Goal: Information Seeking & Learning: Check status

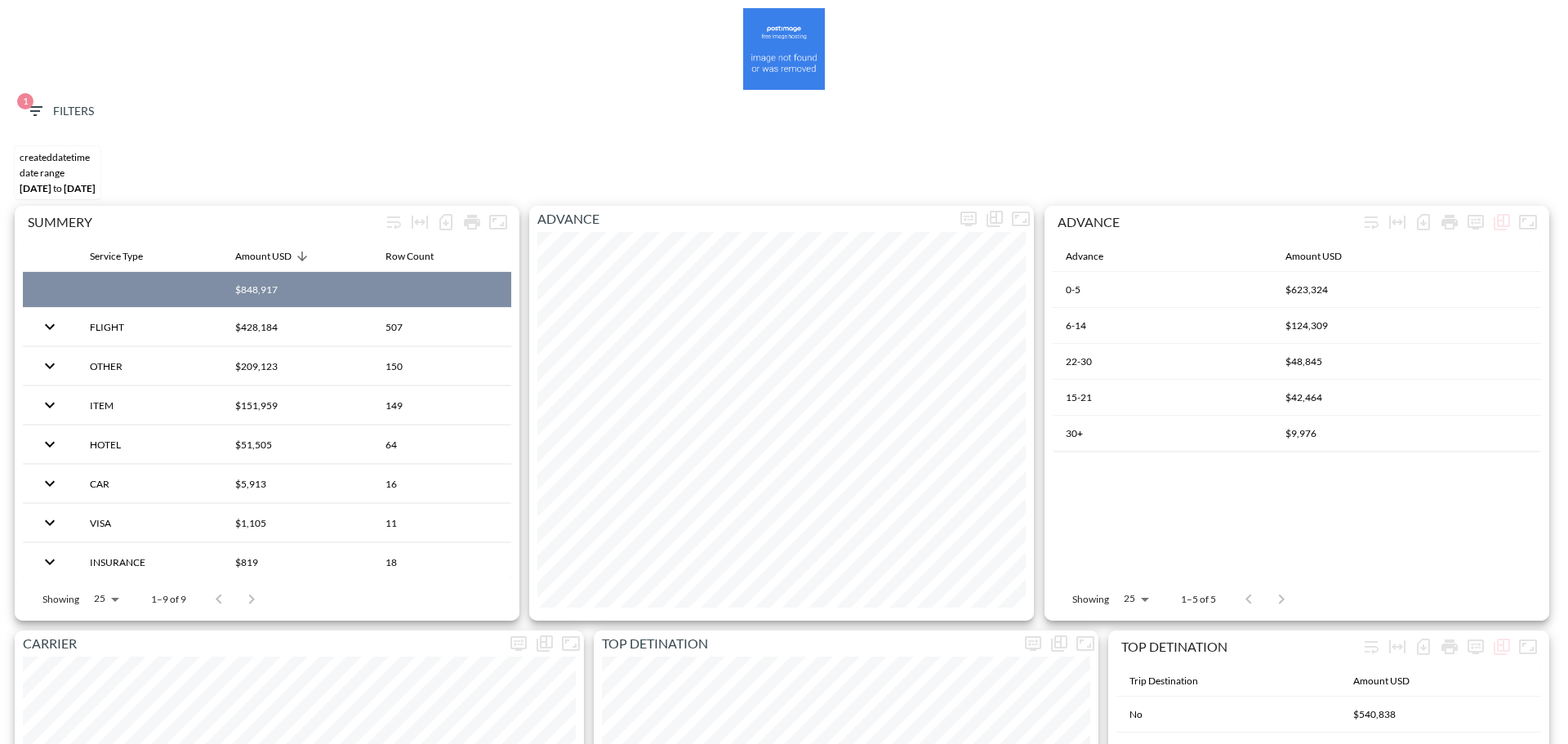
click at [50, 99] on button "1 Filters" at bounding box center [60, 112] width 82 height 30
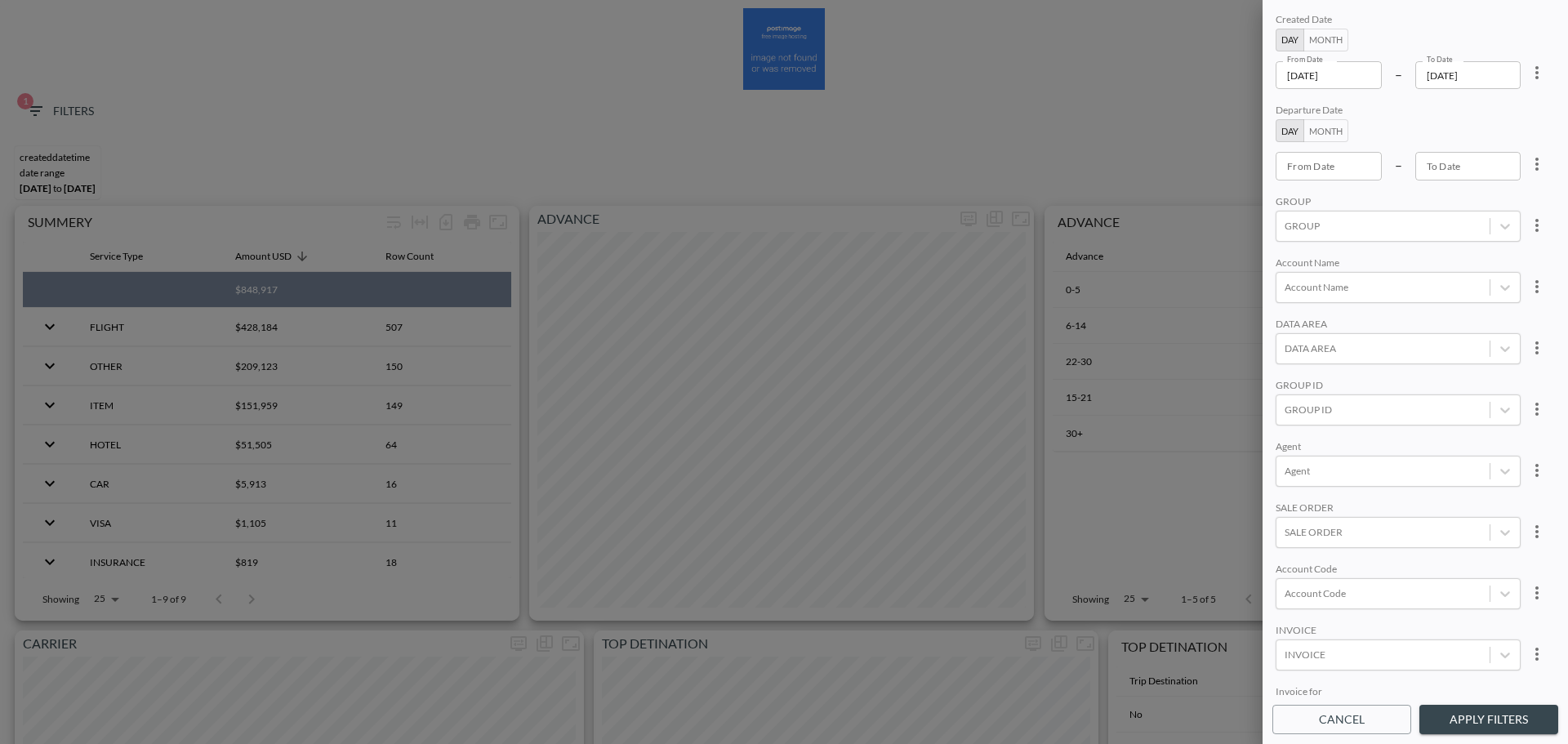
drag, startPoint x: 1385, startPoint y: 78, endPoint x: 1373, endPoint y: 78, distance: 12.0
click at [1378, 78] on div "From Date [DATE] From Date – To Date [DATE] To Date" at bounding box center [1398, 74] width 245 height 28
click at [1372, 78] on input "[DATE]" at bounding box center [1328, 74] width 106 height 28
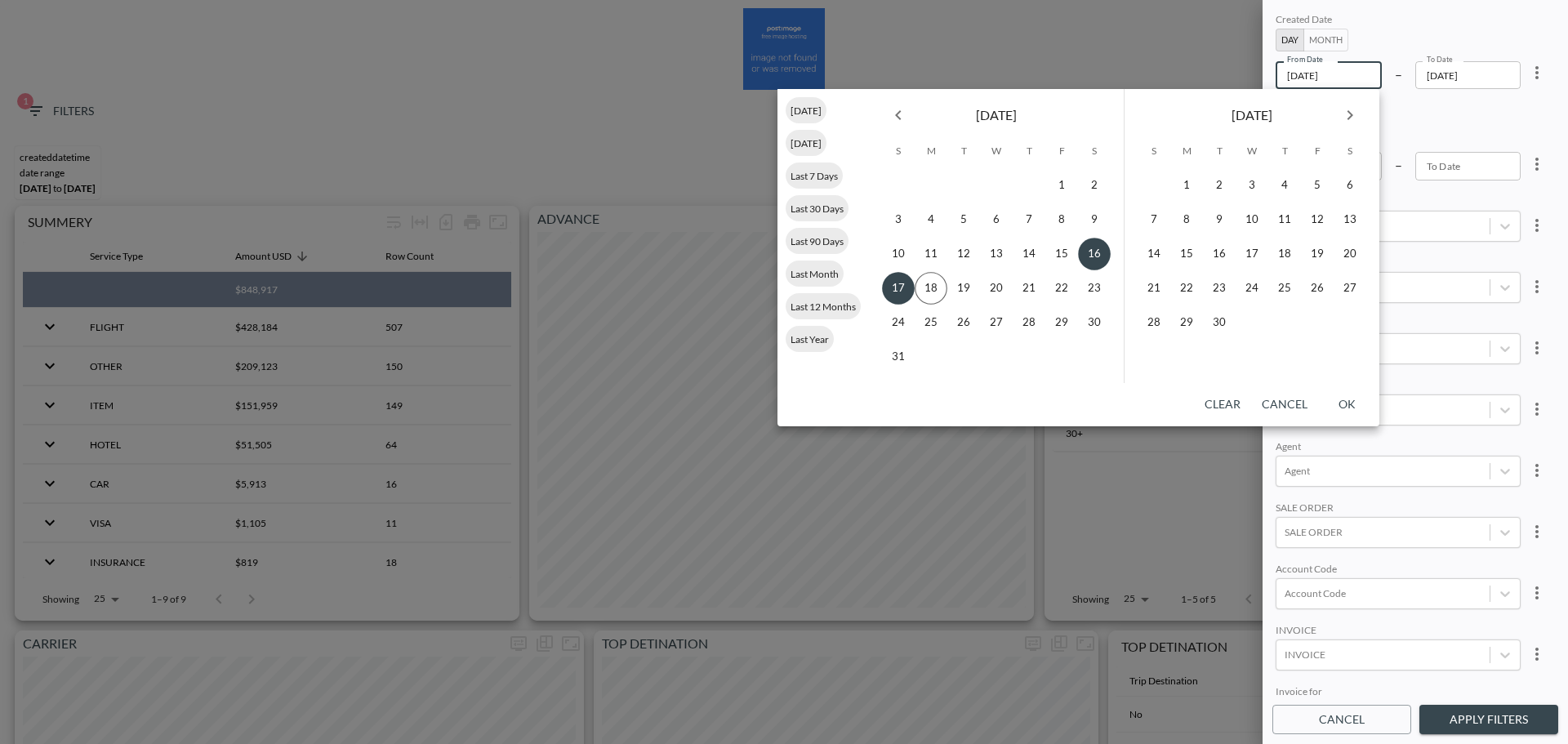
click at [904, 117] on icon "Previous month" at bounding box center [897, 114] width 19 height 19
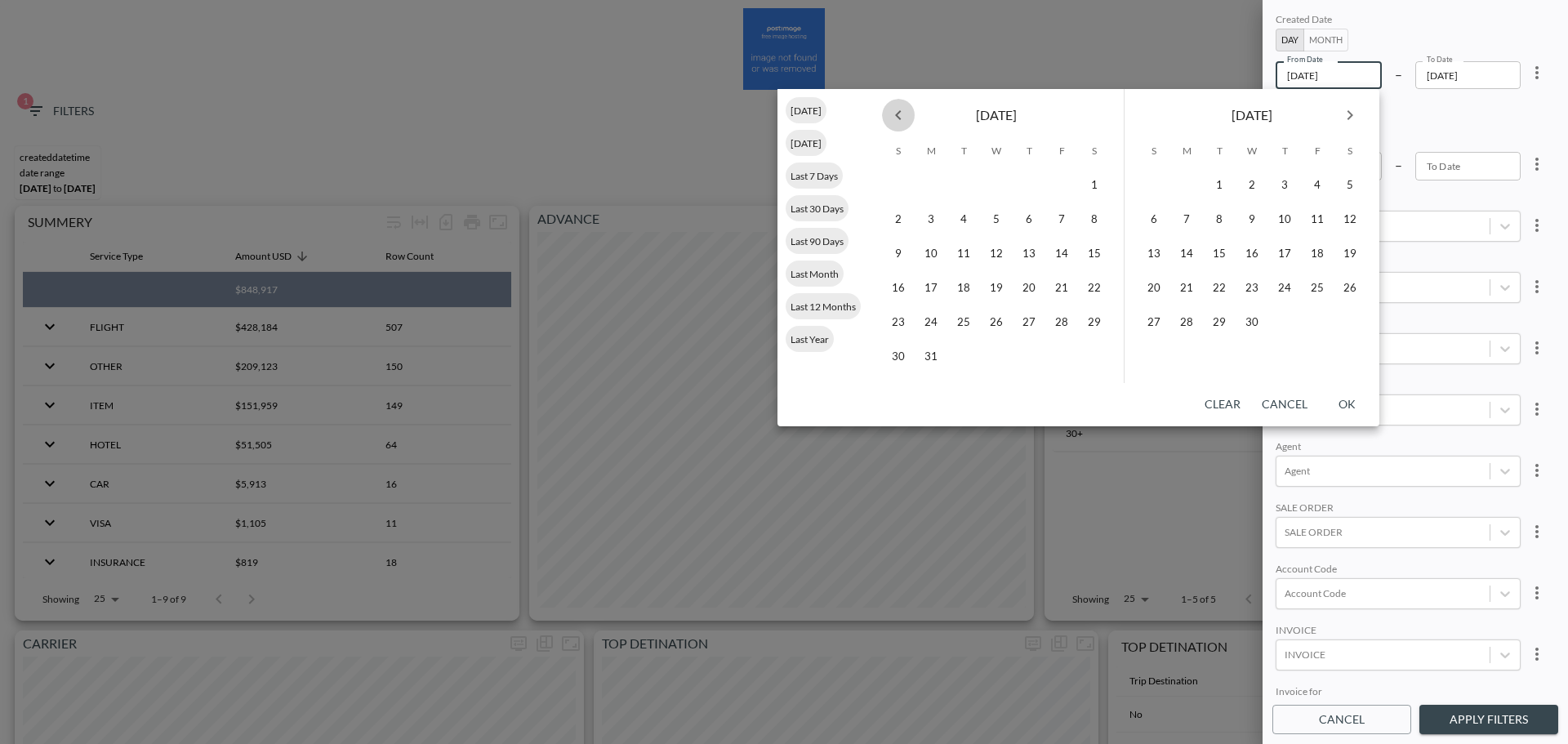
click at [904, 117] on icon "Previous month" at bounding box center [897, 114] width 19 height 19
click at [996, 187] on button "1" at bounding box center [996, 185] width 33 height 33
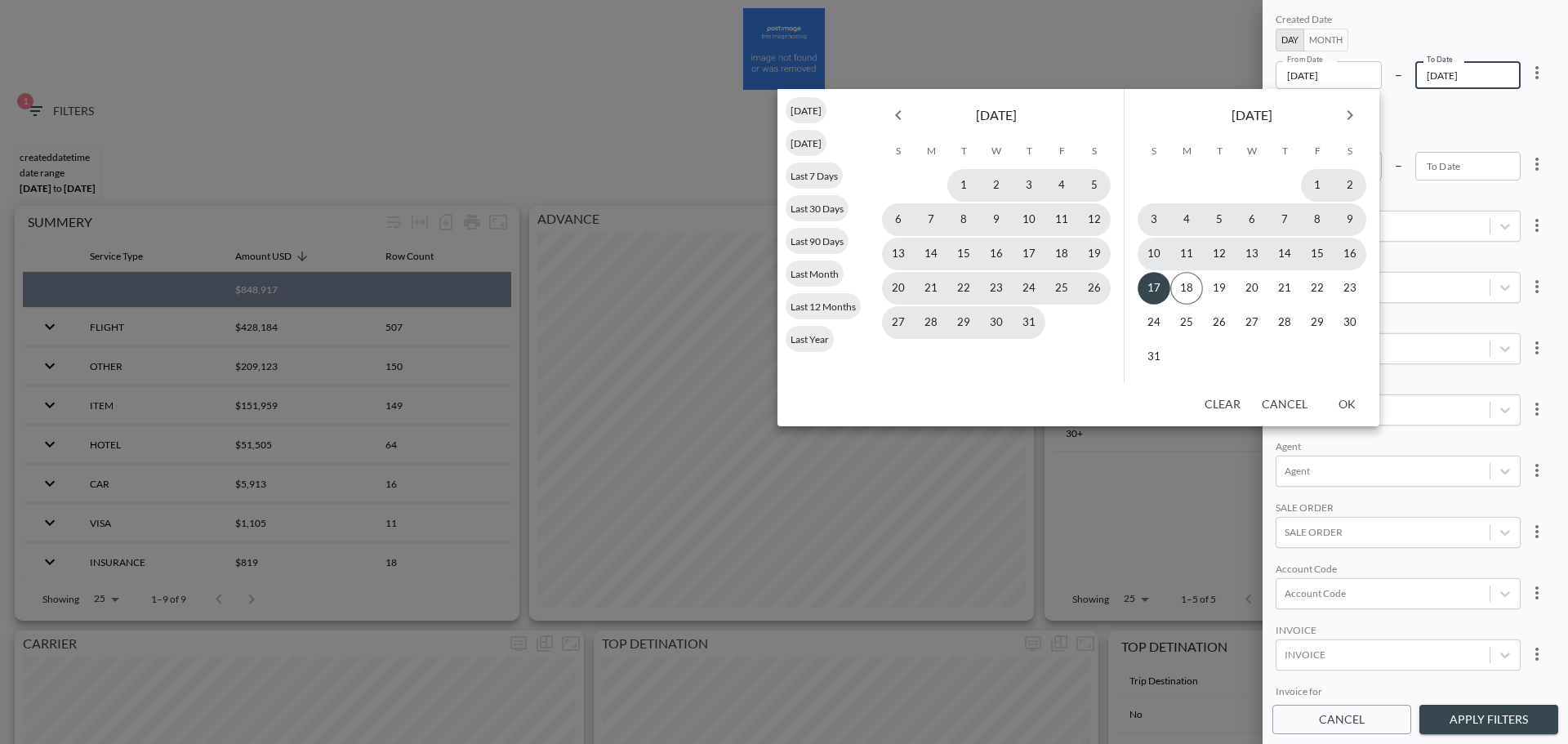
type input "[DATE]"
click at [1160, 287] on button "17" at bounding box center [1153, 288] width 33 height 33
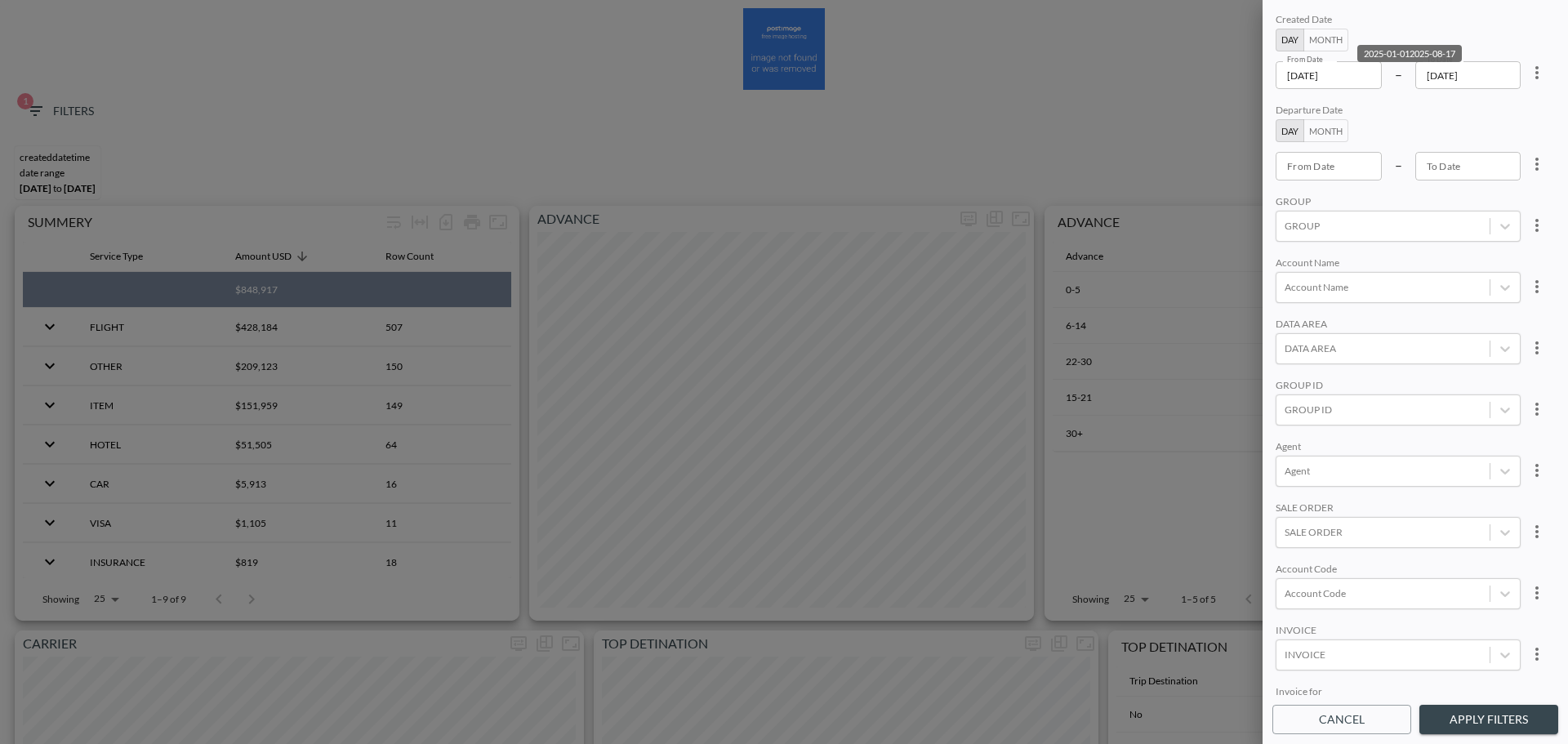
scroll to position [230, 0]
click at [1366, 553] on div at bounding box center [1383, 555] width 197 height 16
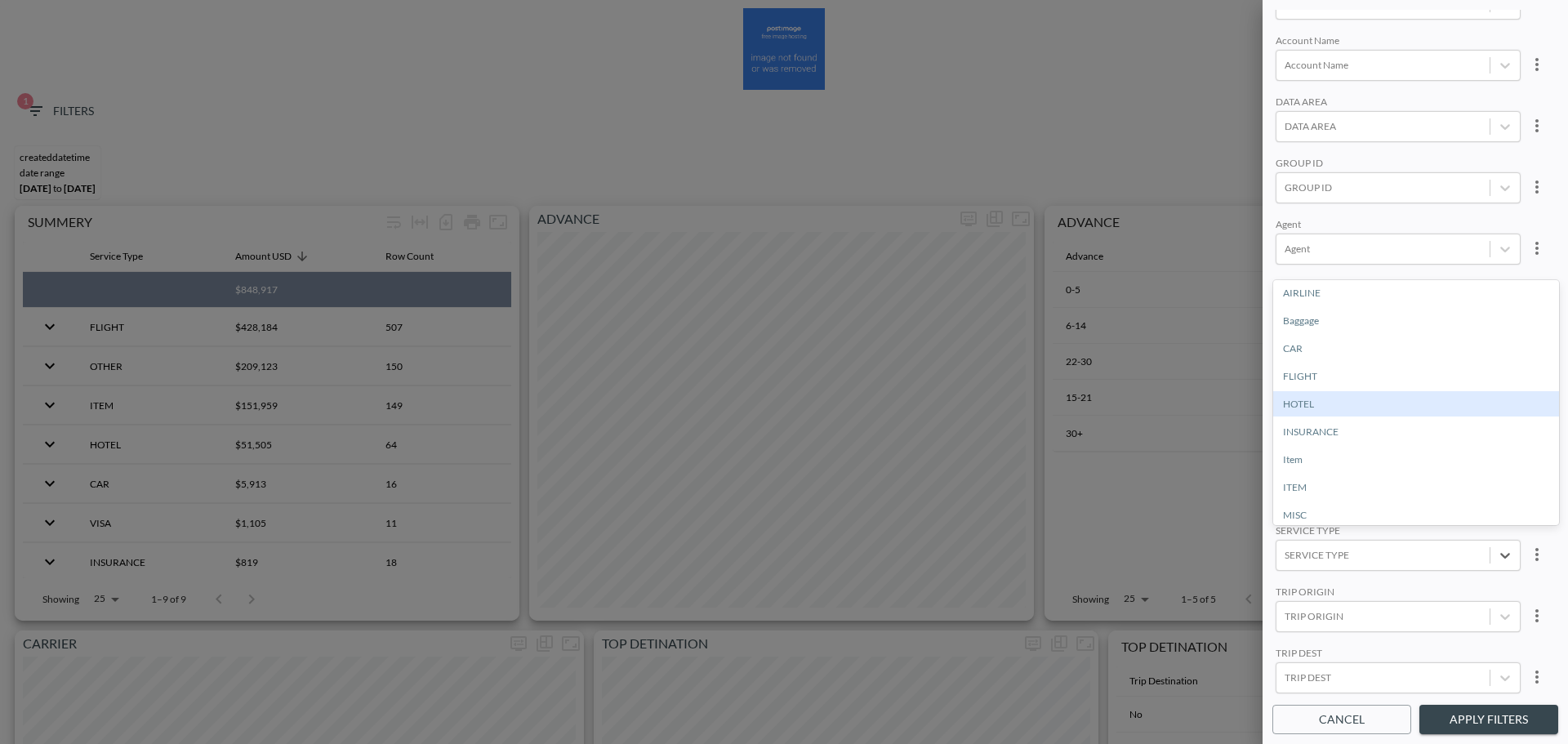
click at [1315, 407] on div "HOTEL" at bounding box center [1415, 404] width 286 height 25
click at [1377, 509] on div "Created Date Day Month From Date [DATE] From Date – To Date [DATE] To Date Depa…" at bounding box center [1415, 353] width 286 height 686
click at [1353, 673] on div at bounding box center [1383, 677] width 197 height 16
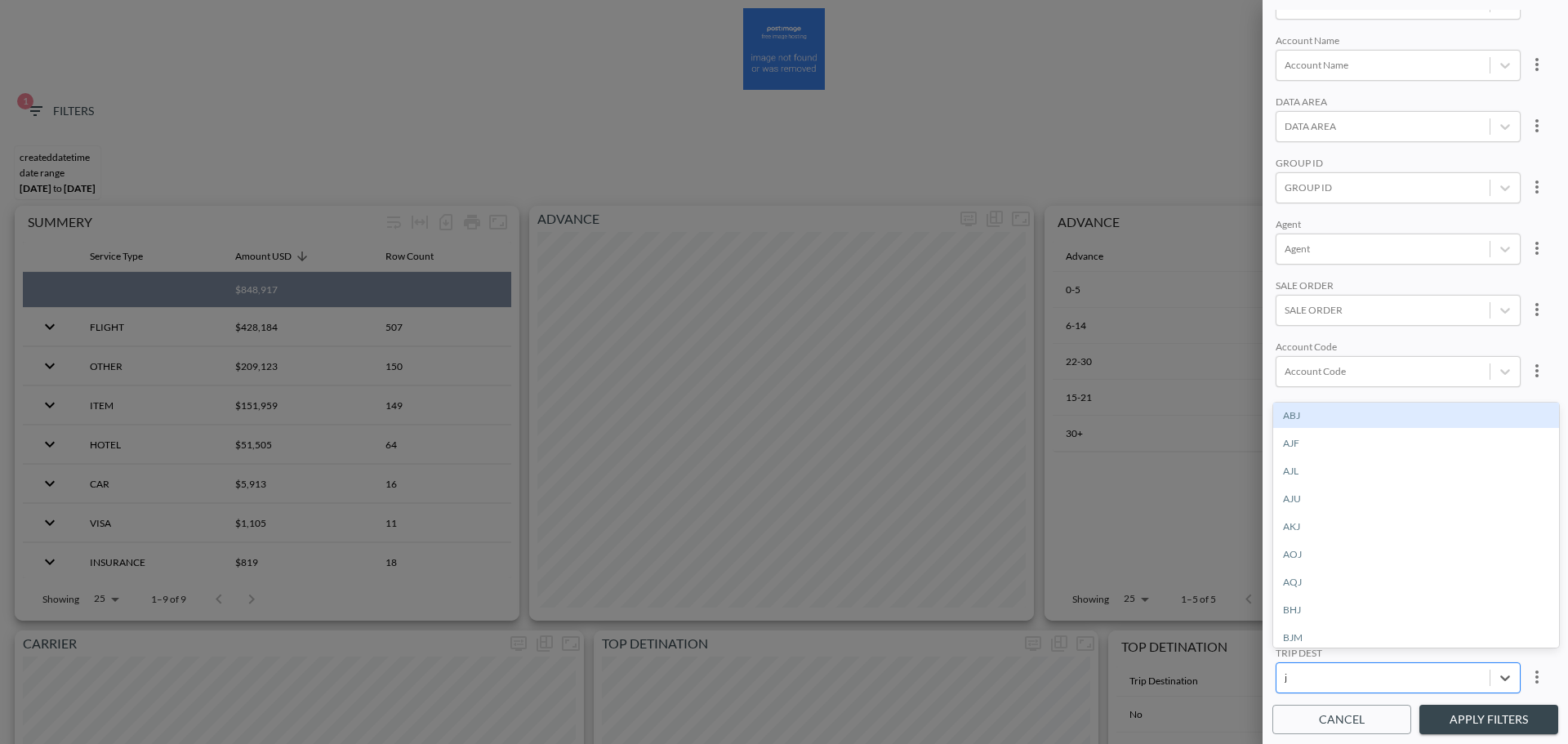
type input "jf"
click at [1302, 440] on div "JFK" at bounding box center [1415, 443] width 286 height 25
click at [1490, 723] on button "Apply Filters" at bounding box center [1489, 720] width 138 height 30
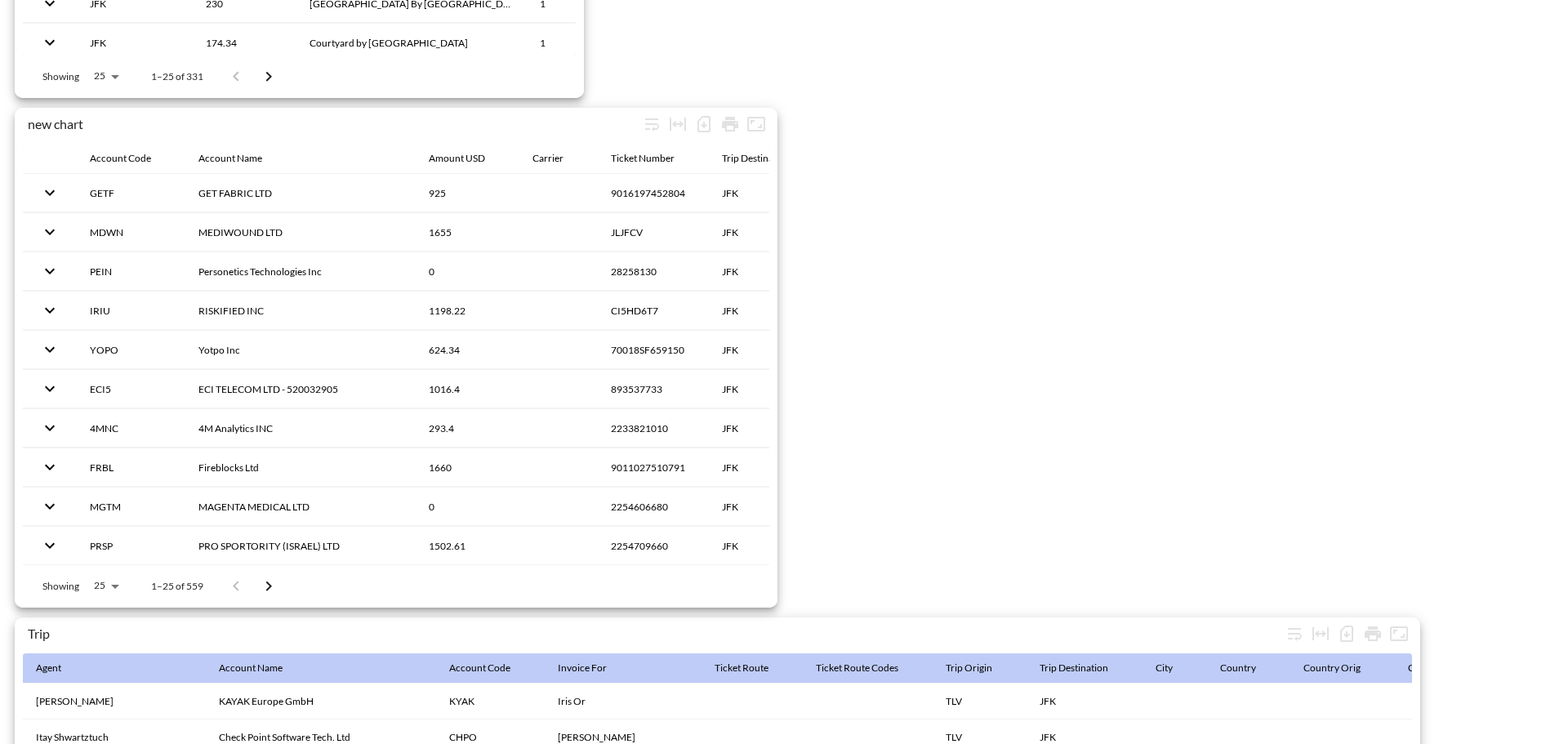
scroll to position [2531, 0]
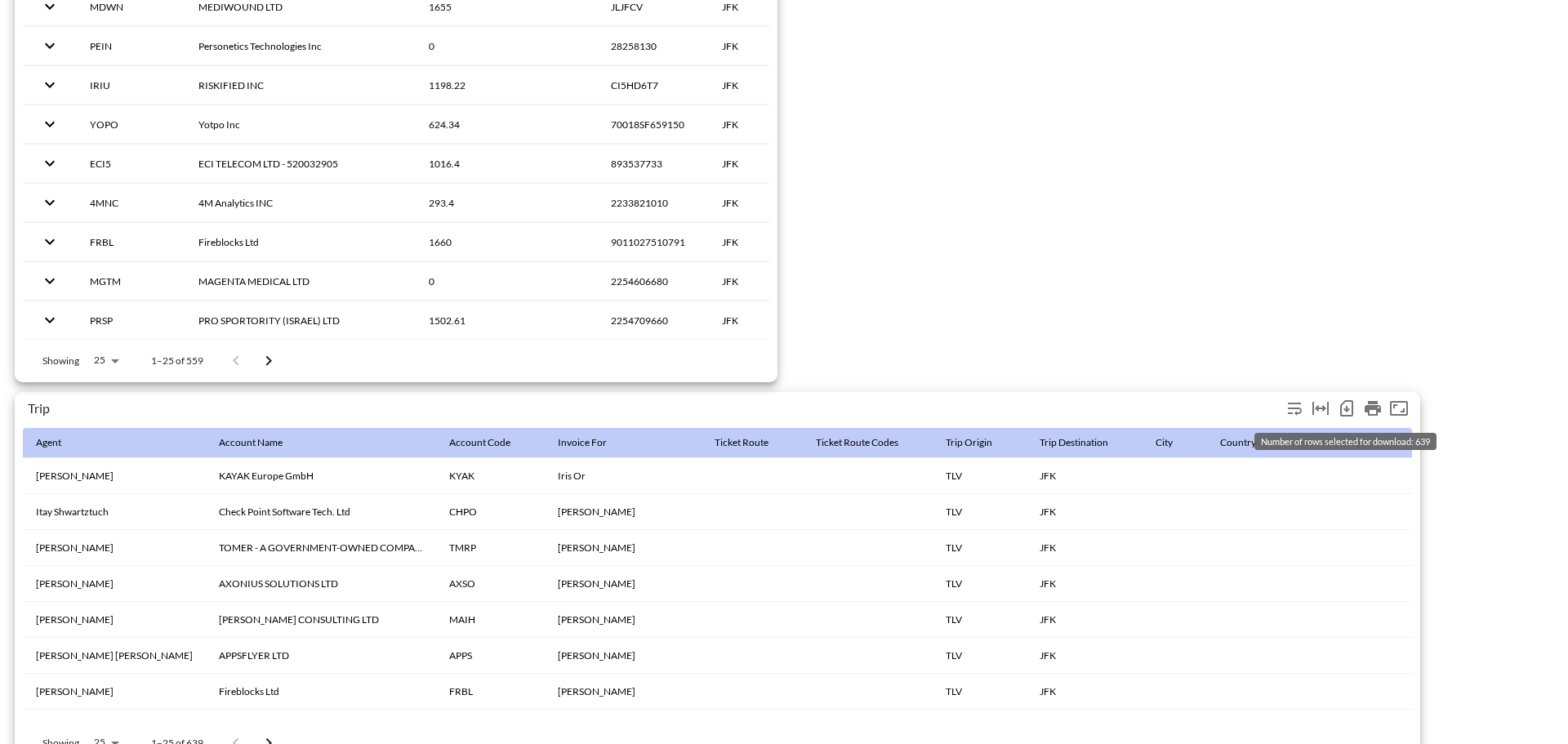
click at [1349, 411] on icon "Number of rows selected for download: 639" at bounding box center [1346, 408] width 19 height 19
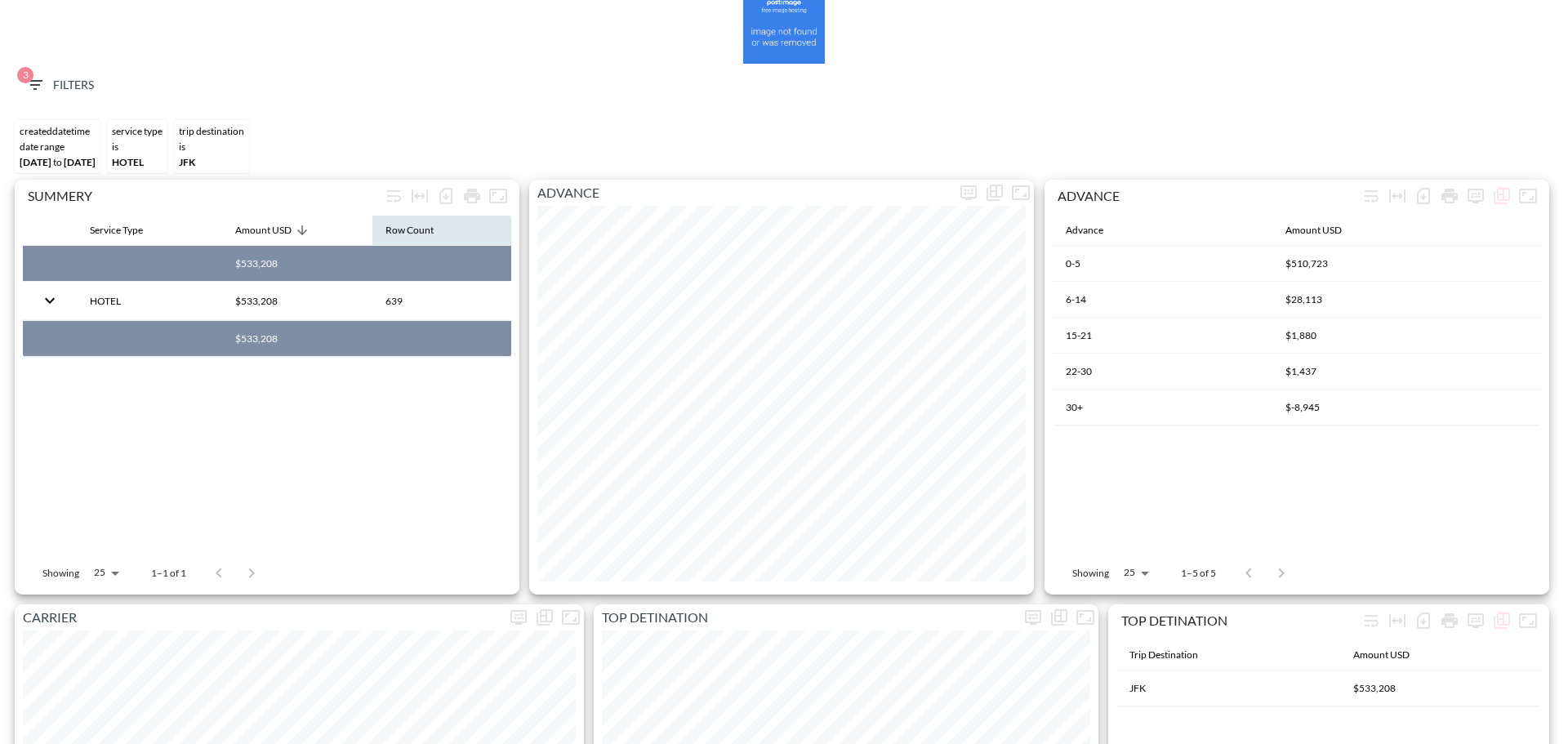
scroll to position [0, 0]
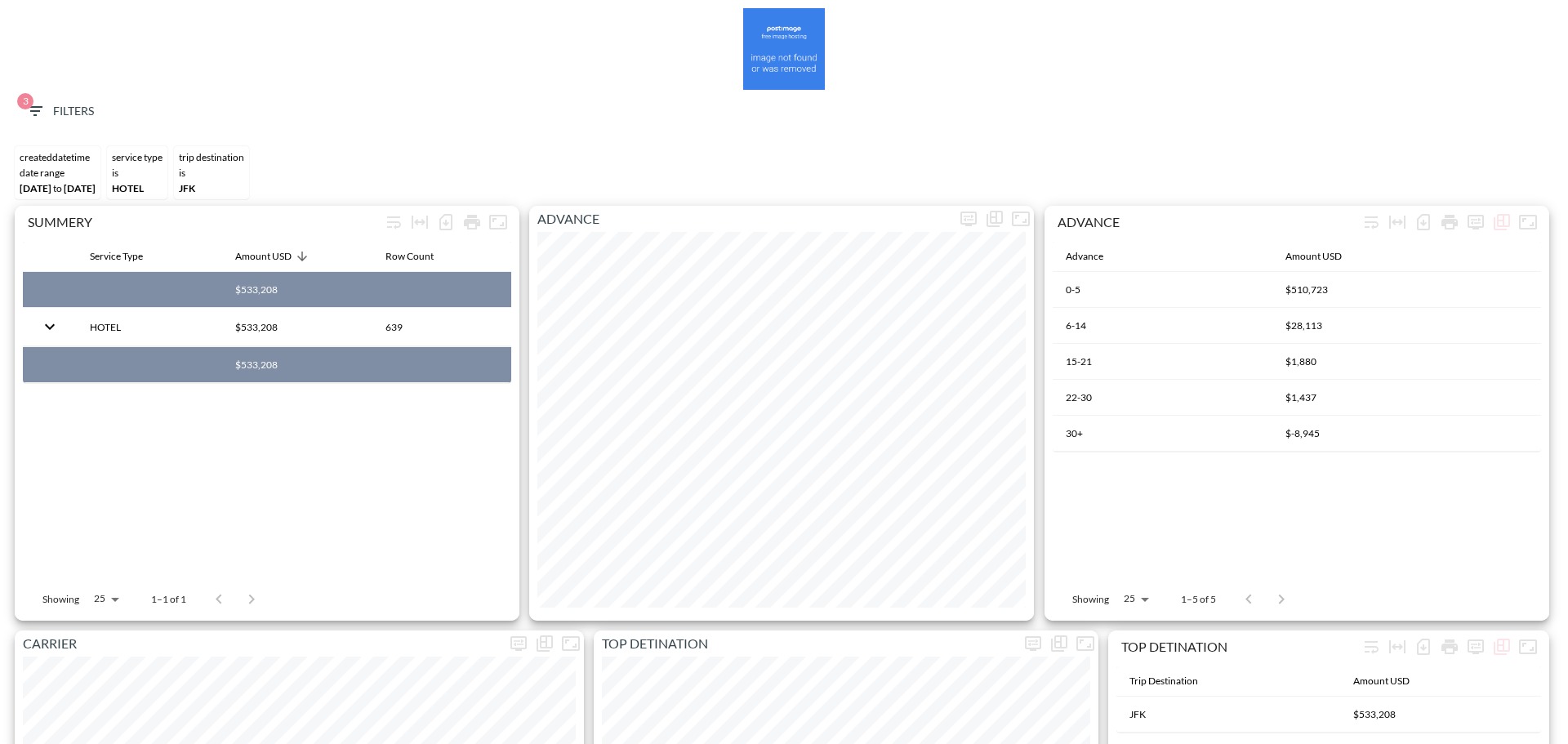
click at [52, 112] on span "3 Filters" at bounding box center [59, 111] width 68 height 20
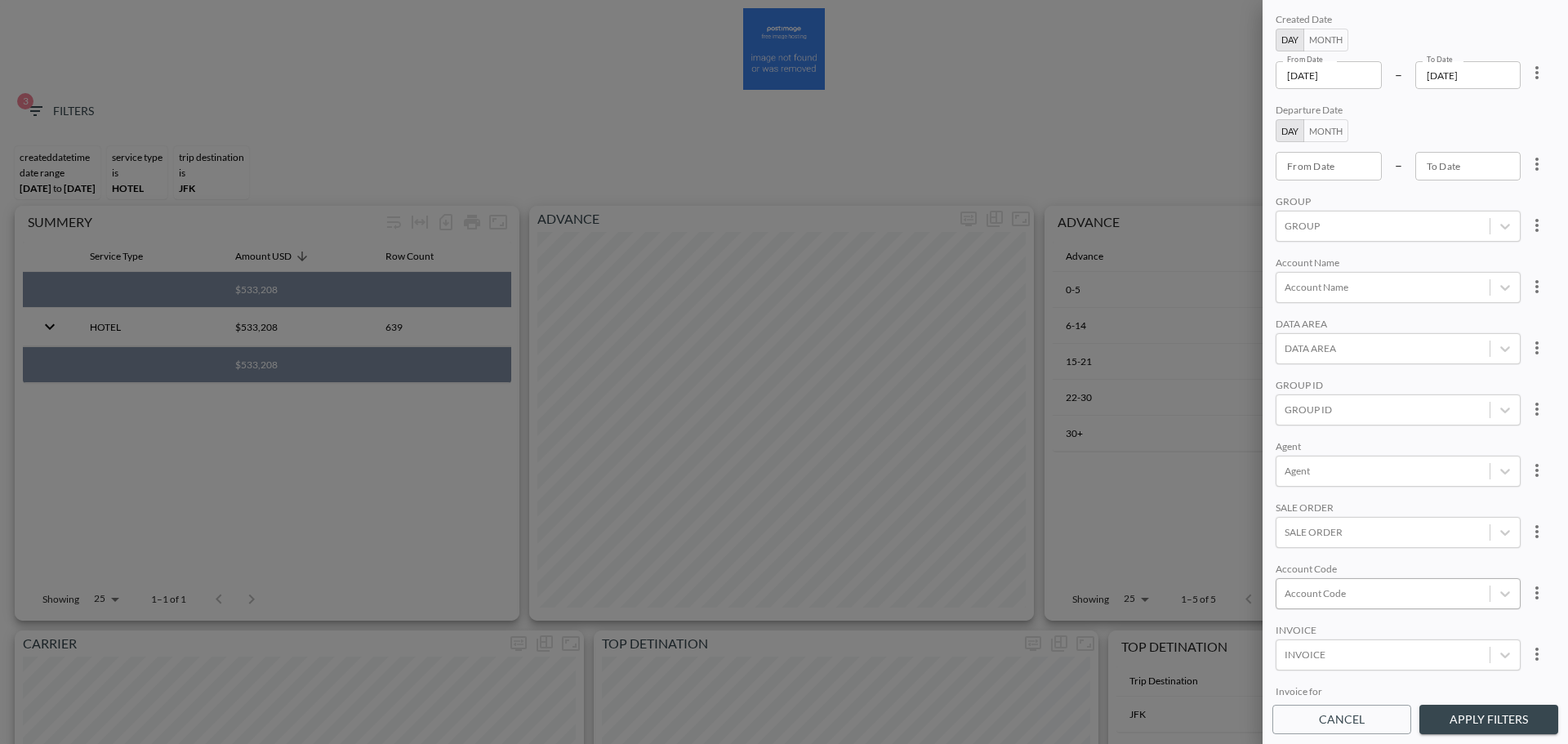
scroll to position [230, 0]
click at [1469, 672] on div at bounding box center [1383, 677] width 197 height 16
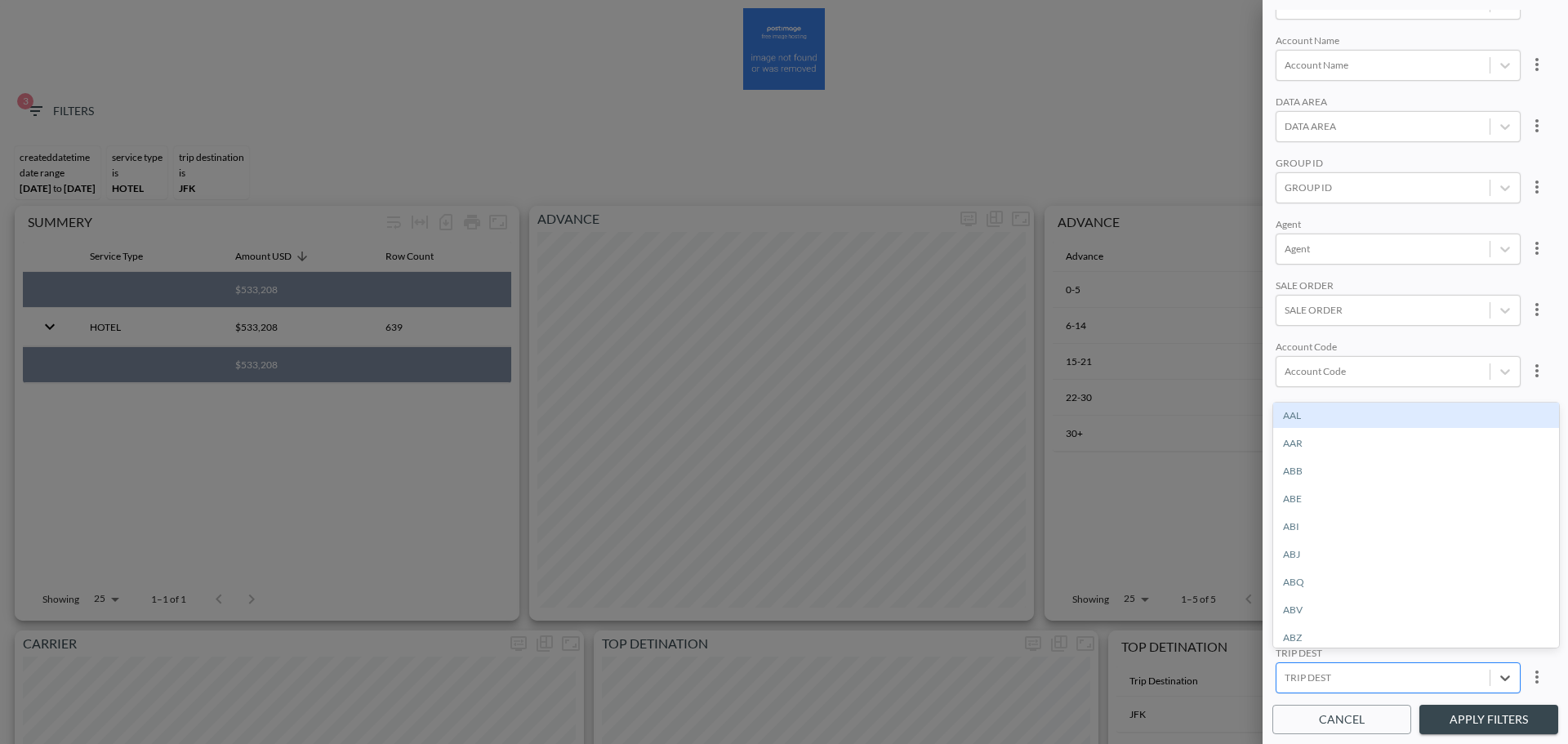
type input "l"
type input "LGA"
click at [1307, 420] on div "LGA" at bounding box center [1415, 415] width 286 height 25
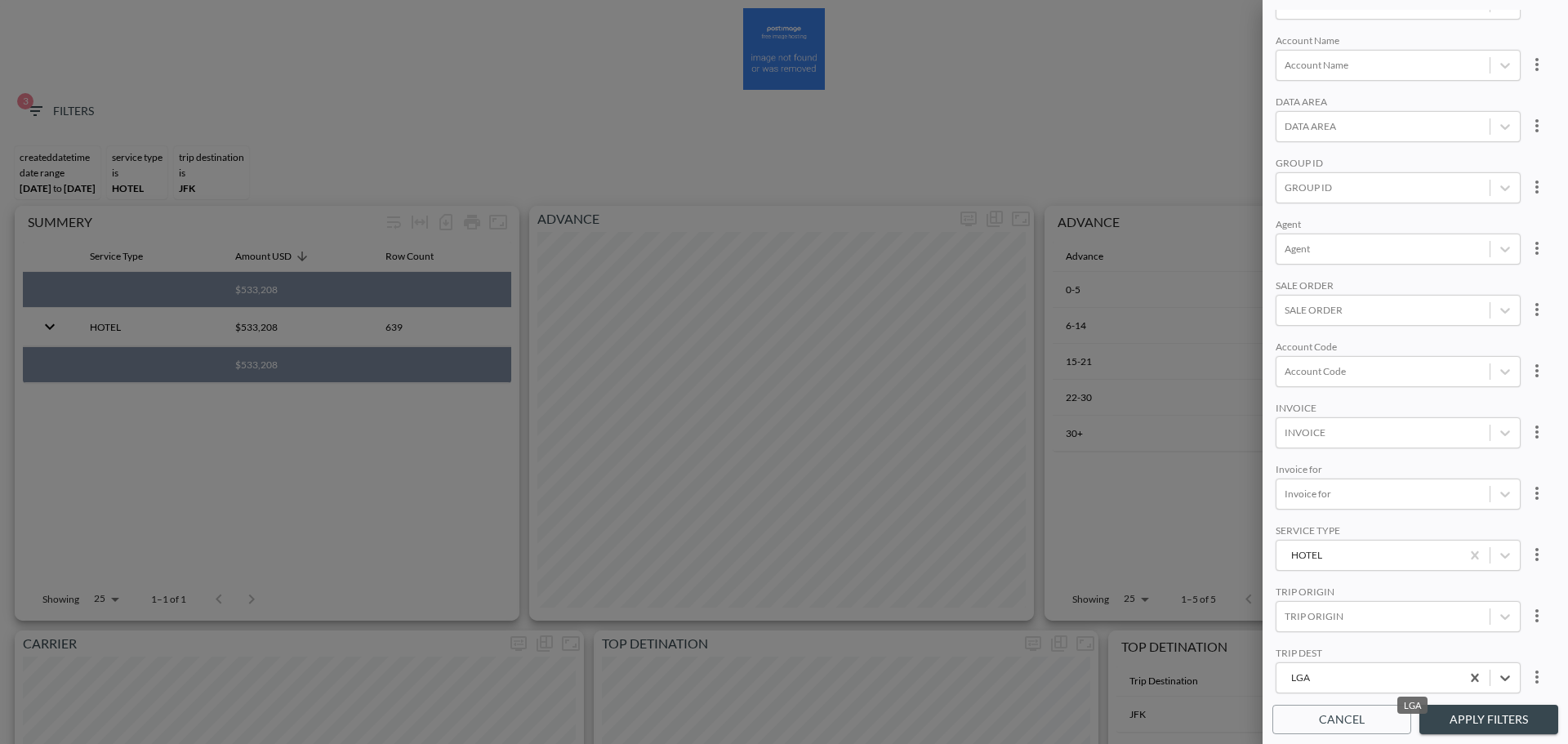
click at [1360, 402] on div "INVOICE" at bounding box center [1398, 410] width 245 height 16
click at [1468, 724] on button "Apply Filters" at bounding box center [1489, 720] width 138 height 30
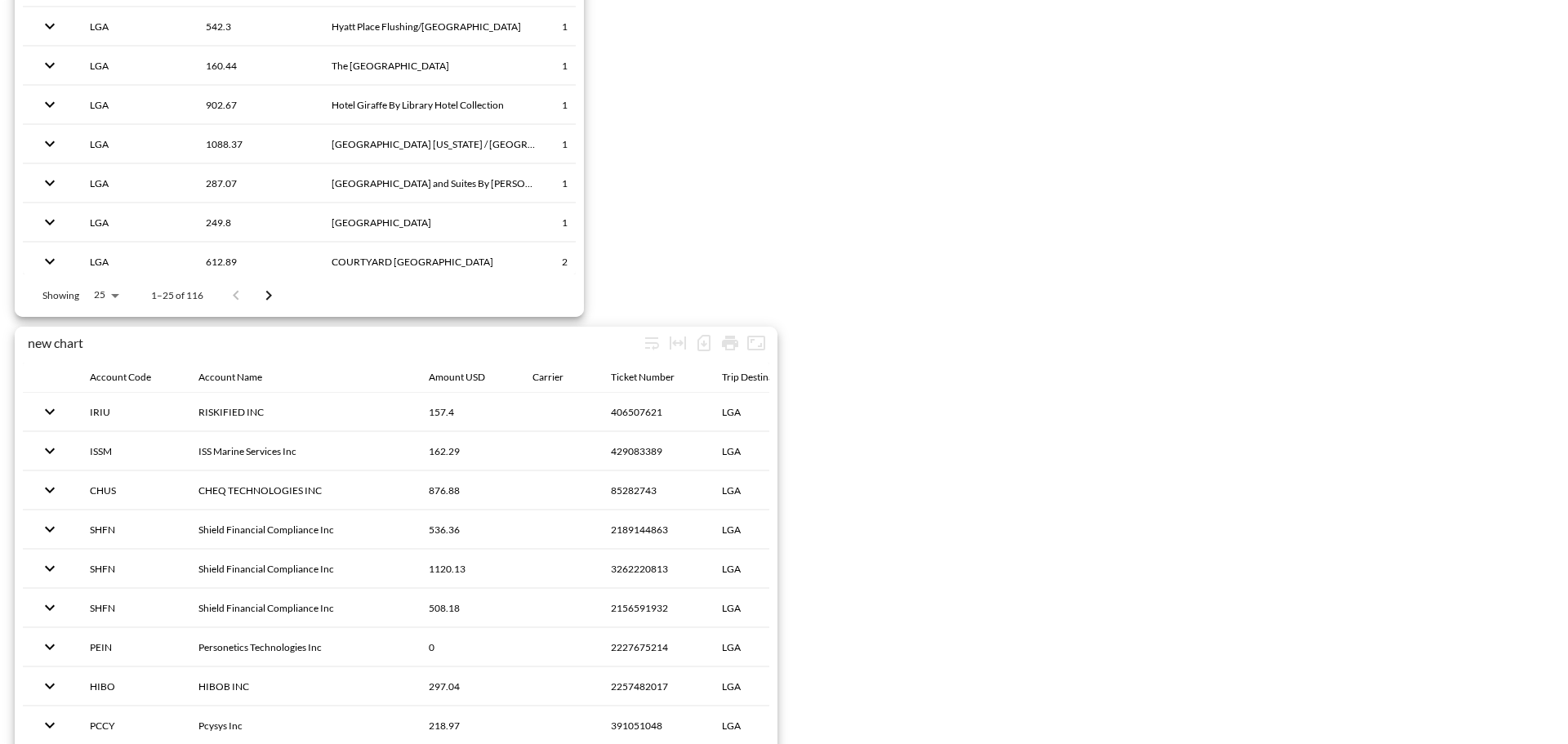
scroll to position [2287, 0]
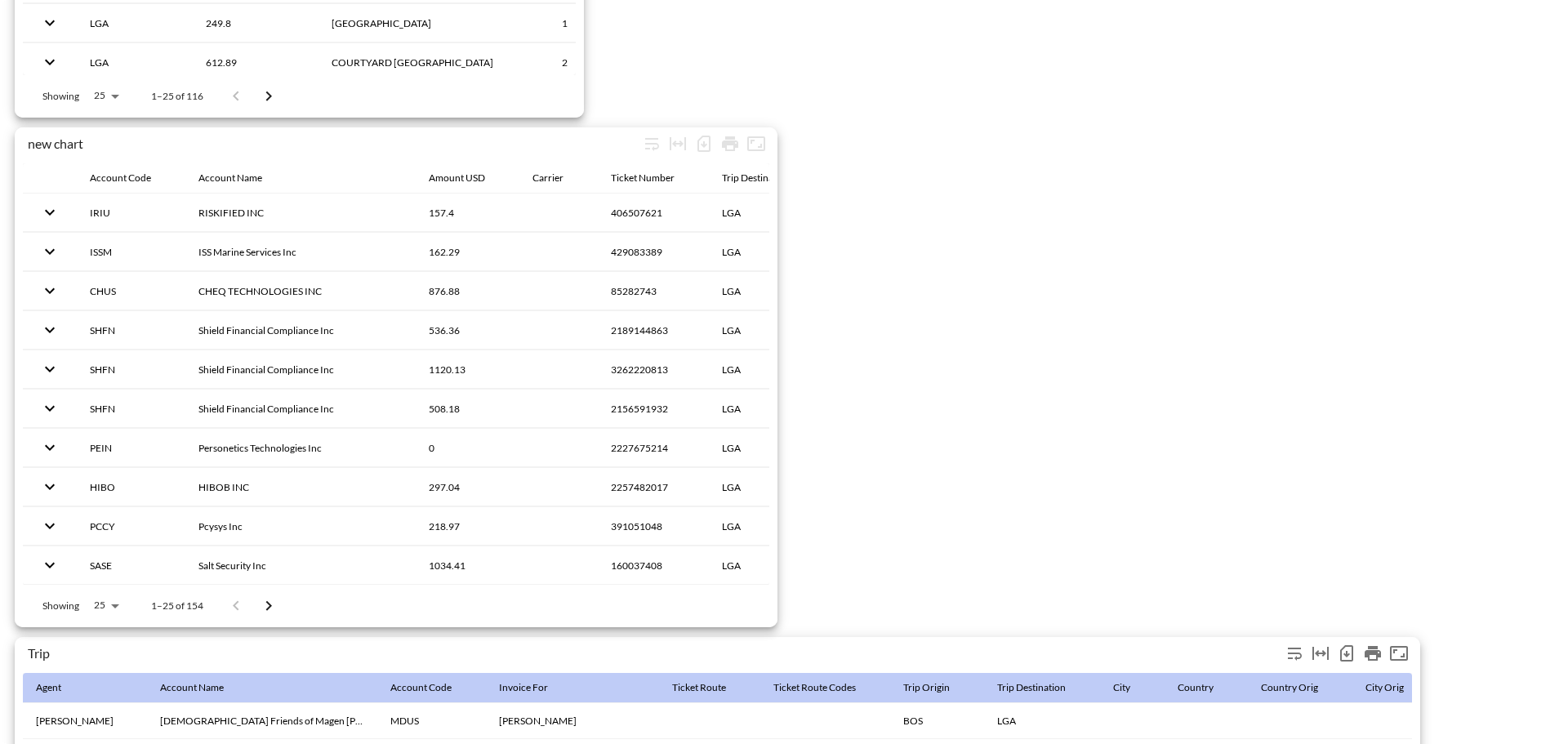
click at [1343, 650] on icon "Number of rows selected for download: 169" at bounding box center [1346, 653] width 19 height 19
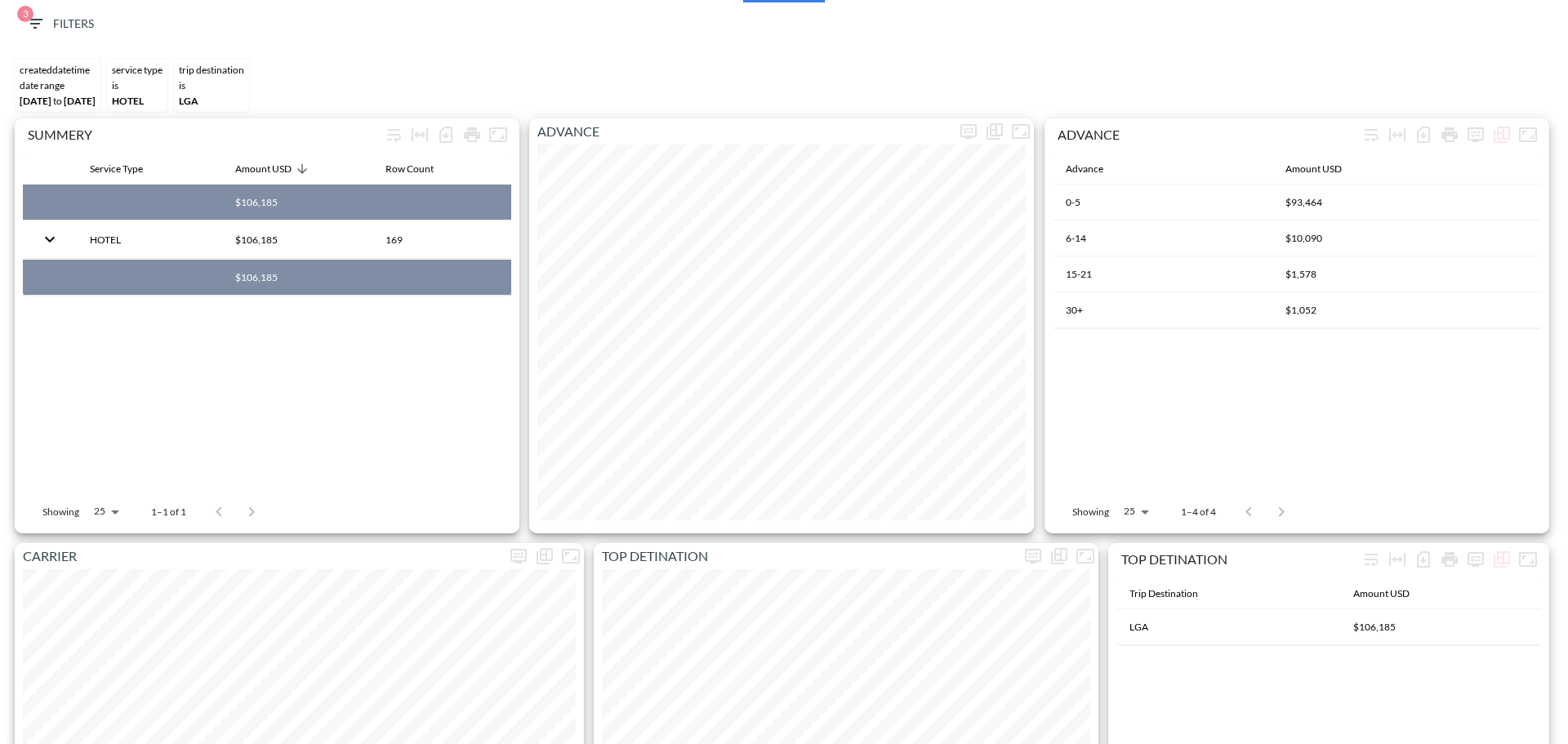
scroll to position [0, 0]
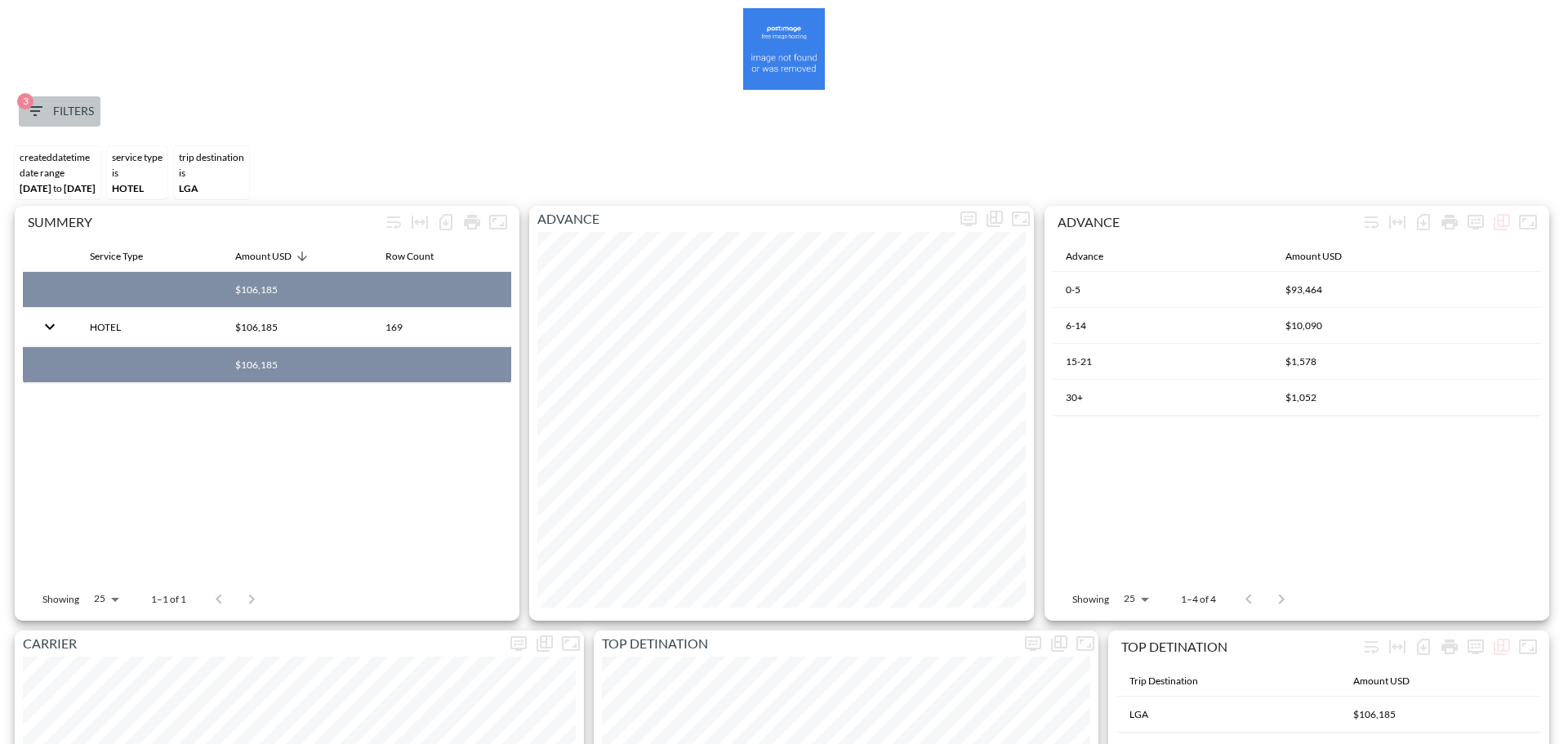
click at [28, 98] on span "3" at bounding box center [26, 102] width 17 height 17
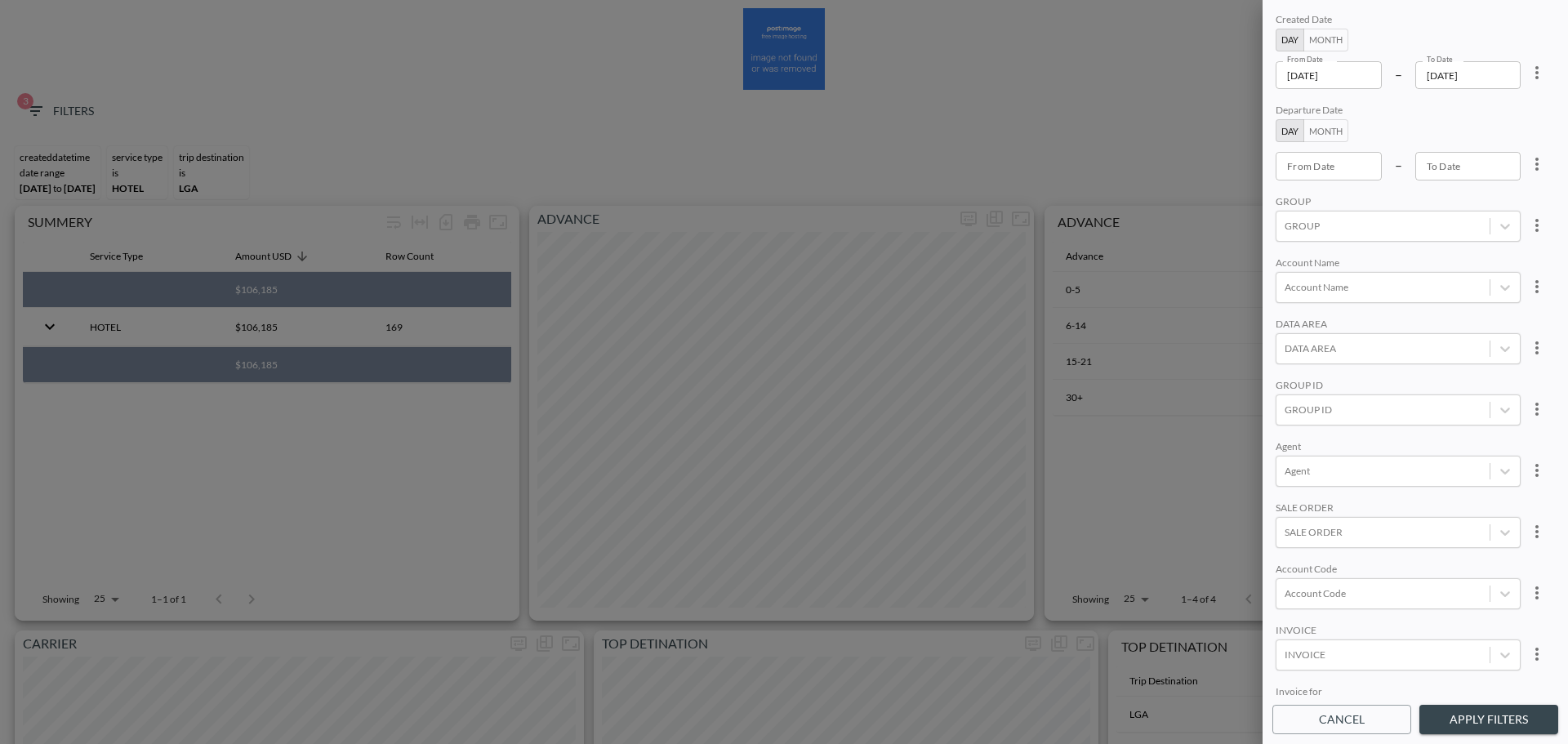
scroll to position [230, 0]
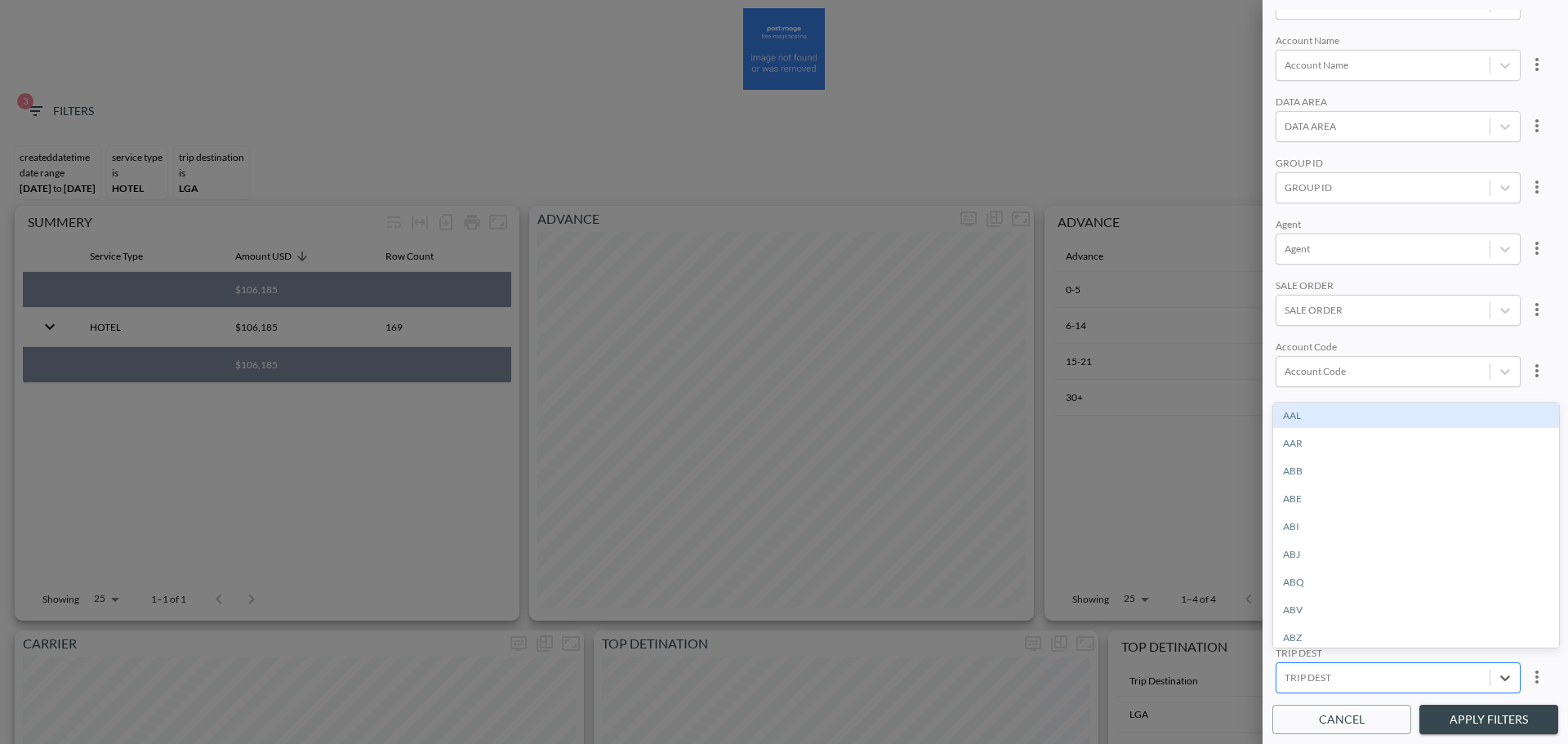
click at [1415, 676] on div at bounding box center [1383, 677] width 197 height 16
type input "EWR"
click at [1328, 408] on div "EWR" at bounding box center [1415, 415] width 286 height 25
click at [1339, 384] on div "Created Date Day Month From Date [DATE] From Date – To Date [DATE] To Date Depa…" at bounding box center [1415, 353] width 286 height 686
click at [1471, 731] on button "Apply Filters" at bounding box center [1489, 720] width 138 height 30
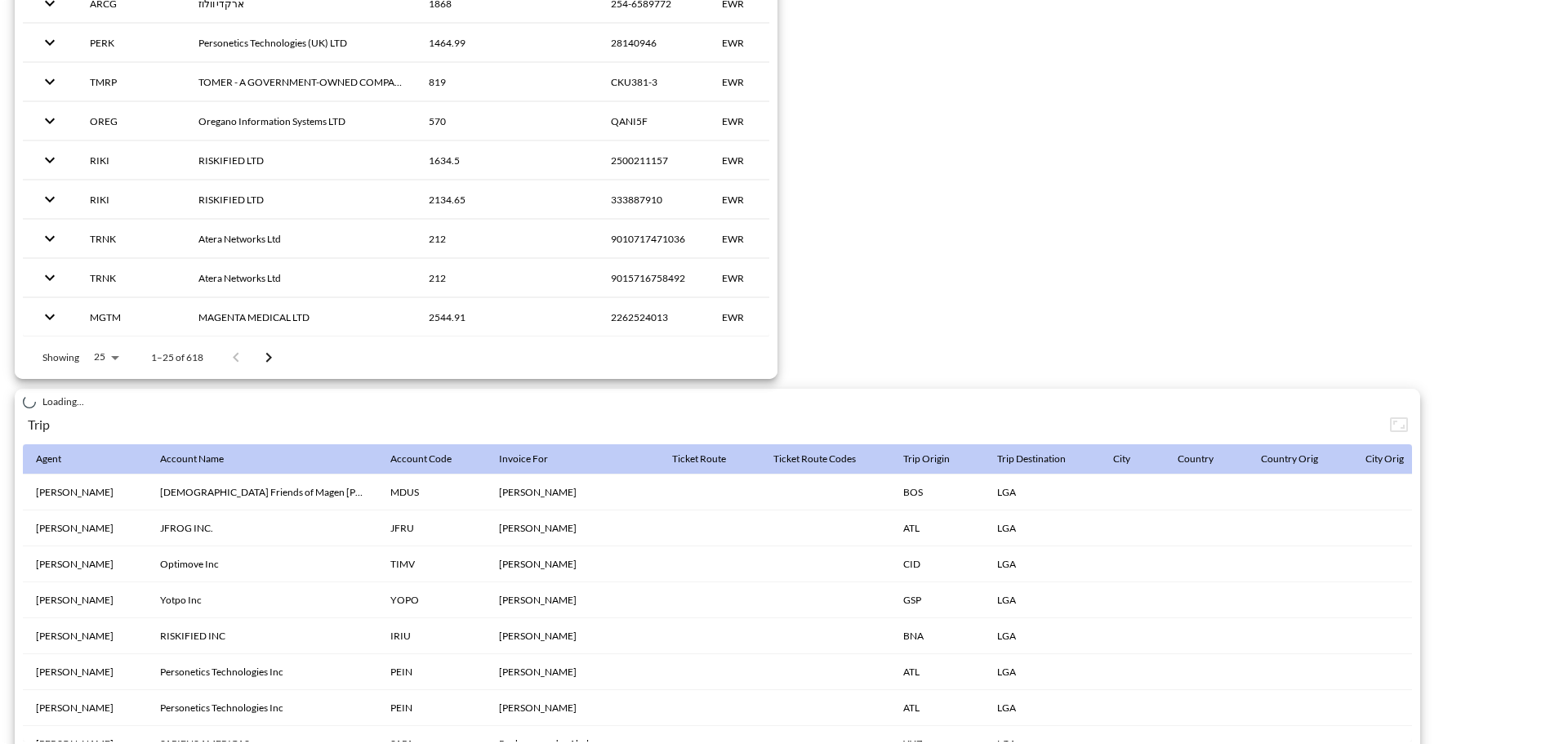
scroll to position [2568, 0]
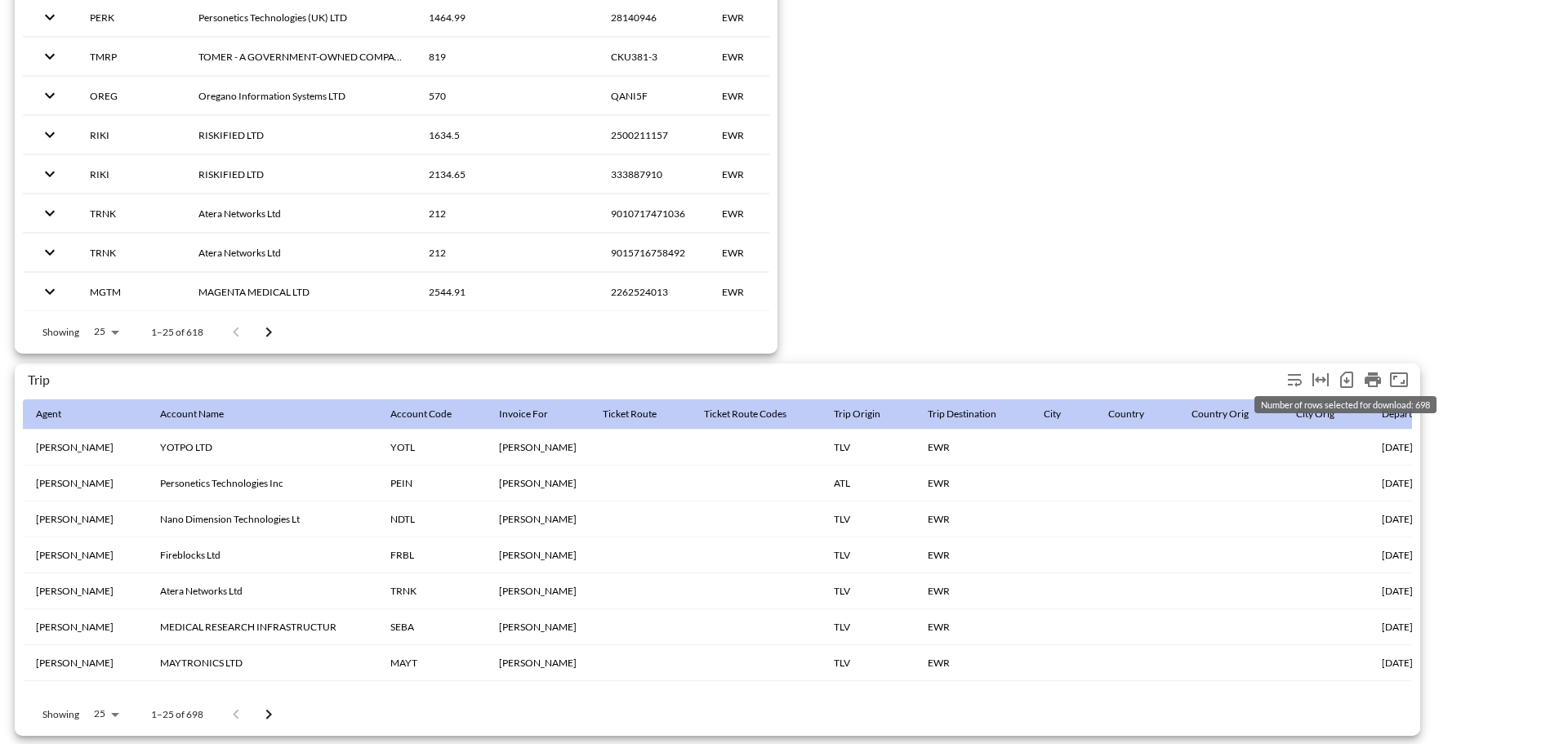
click at [1349, 370] on icon "Number of rows selected for download: 698" at bounding box center [1346, 380] width 19 height 19
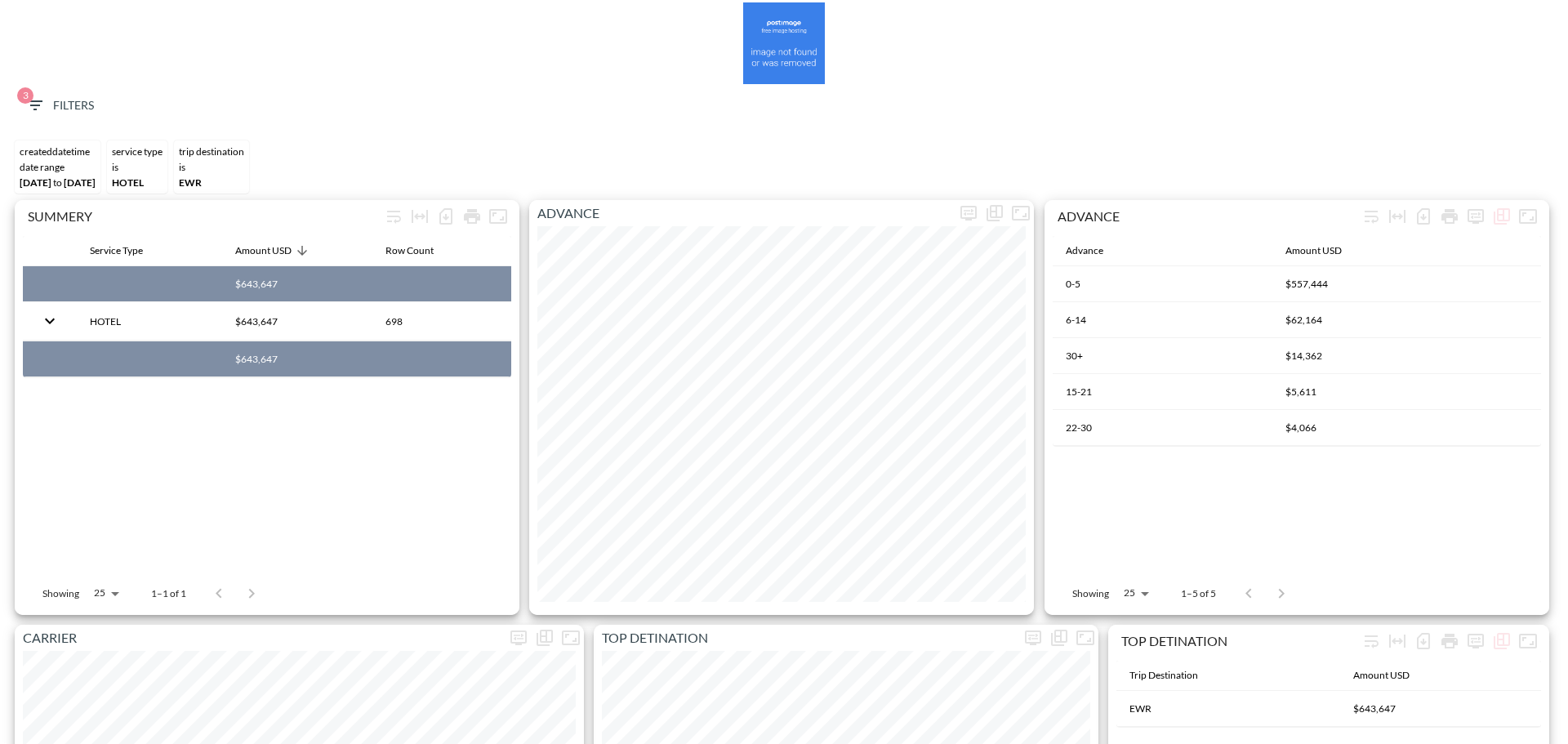
scroll to position [0, 0]
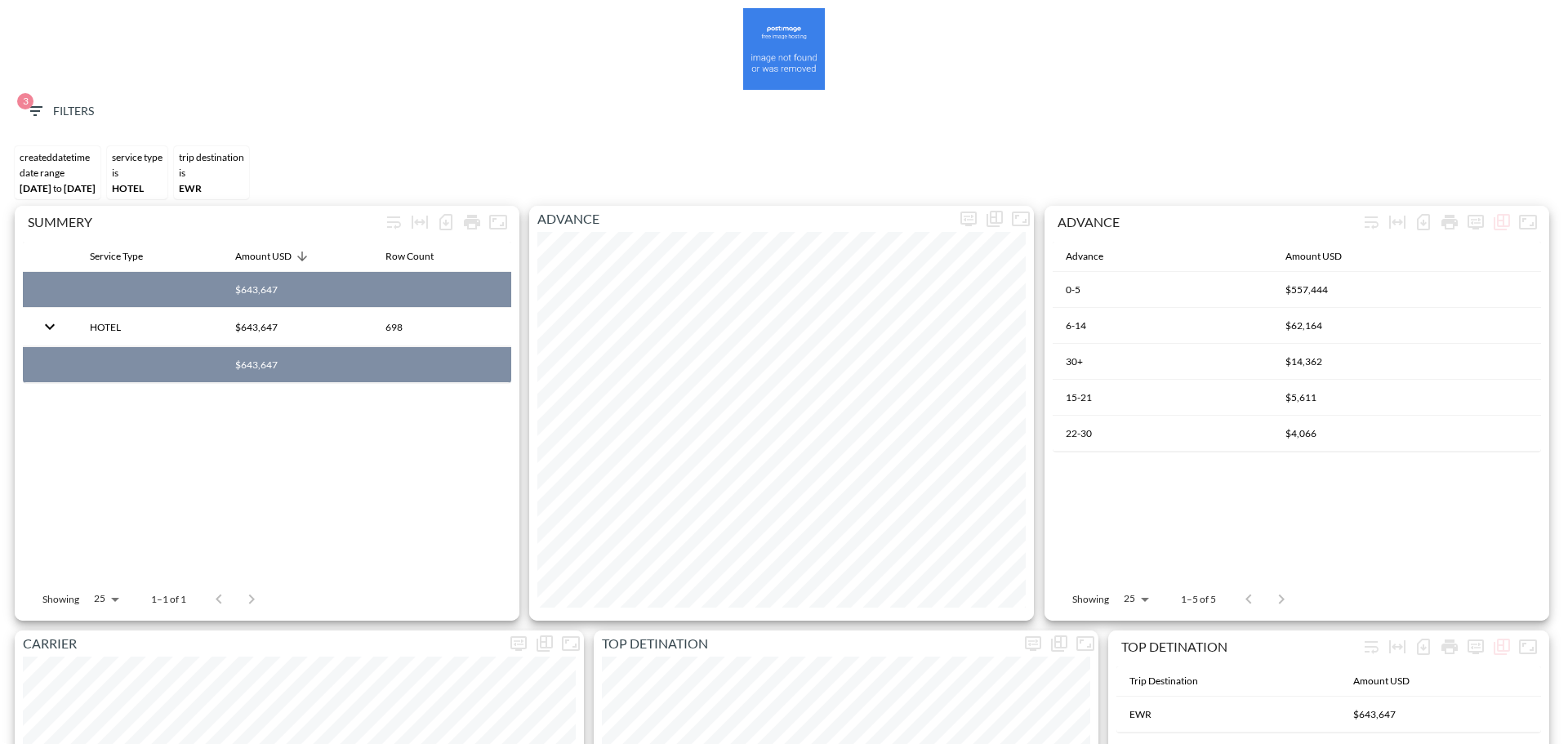
click at [39, 96] on div "3 Filters" at bounding box center [784, 115] width 1551 height 50
click at [40, 111] on icon "button" at bounding box center [35, 111] width 15 height 10
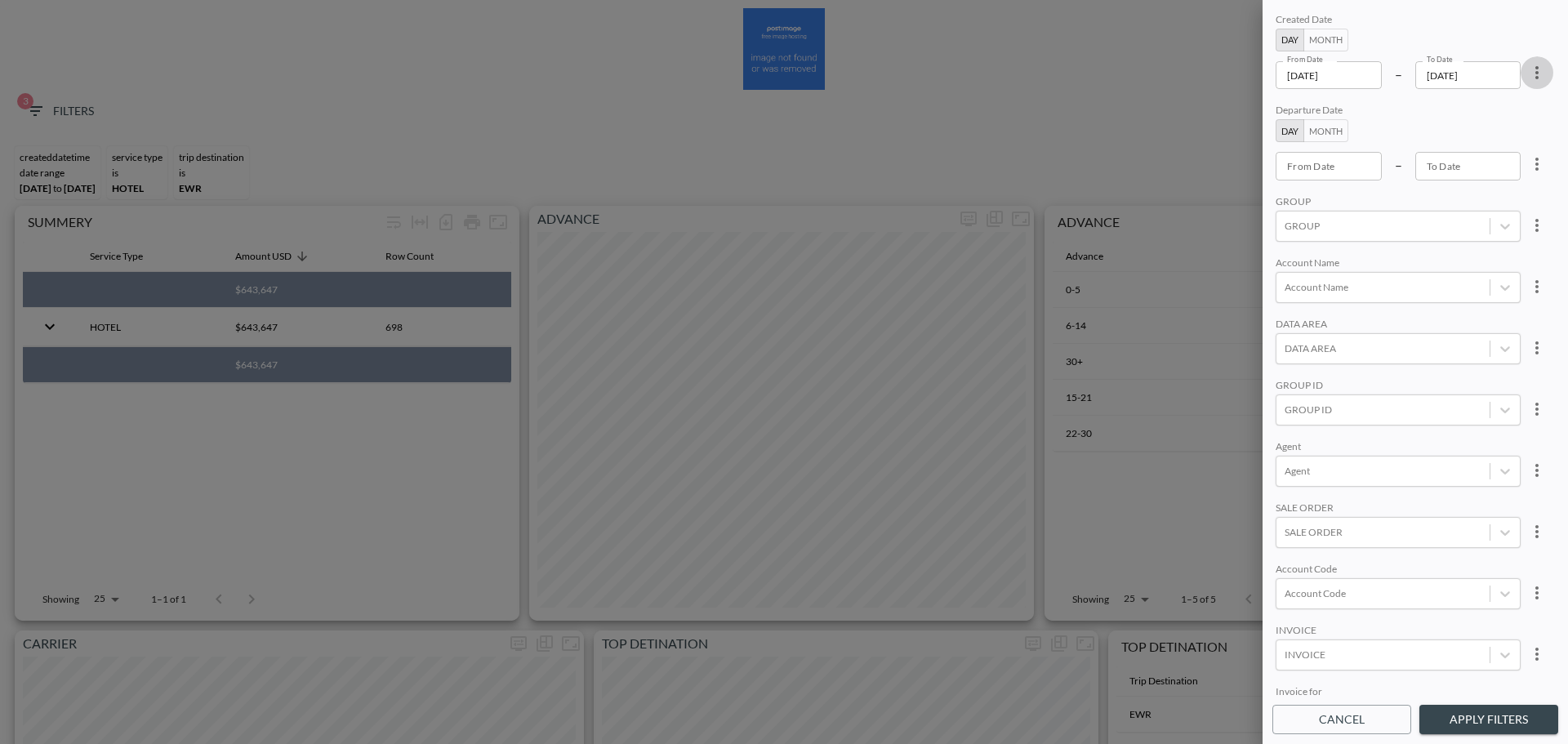
click at [1527, 72] on icon "more" at bounding box center [1536, 72] width 19 height 19
click at [1495, 109] on li "Clear" at bounding box center [1476, 110] width 147 height 29
type input "YYYY-MM-DD"
click at [1322, 87] on input "YYYY-MM-DD" at bounding box center [1328, 74] width 106 height 28
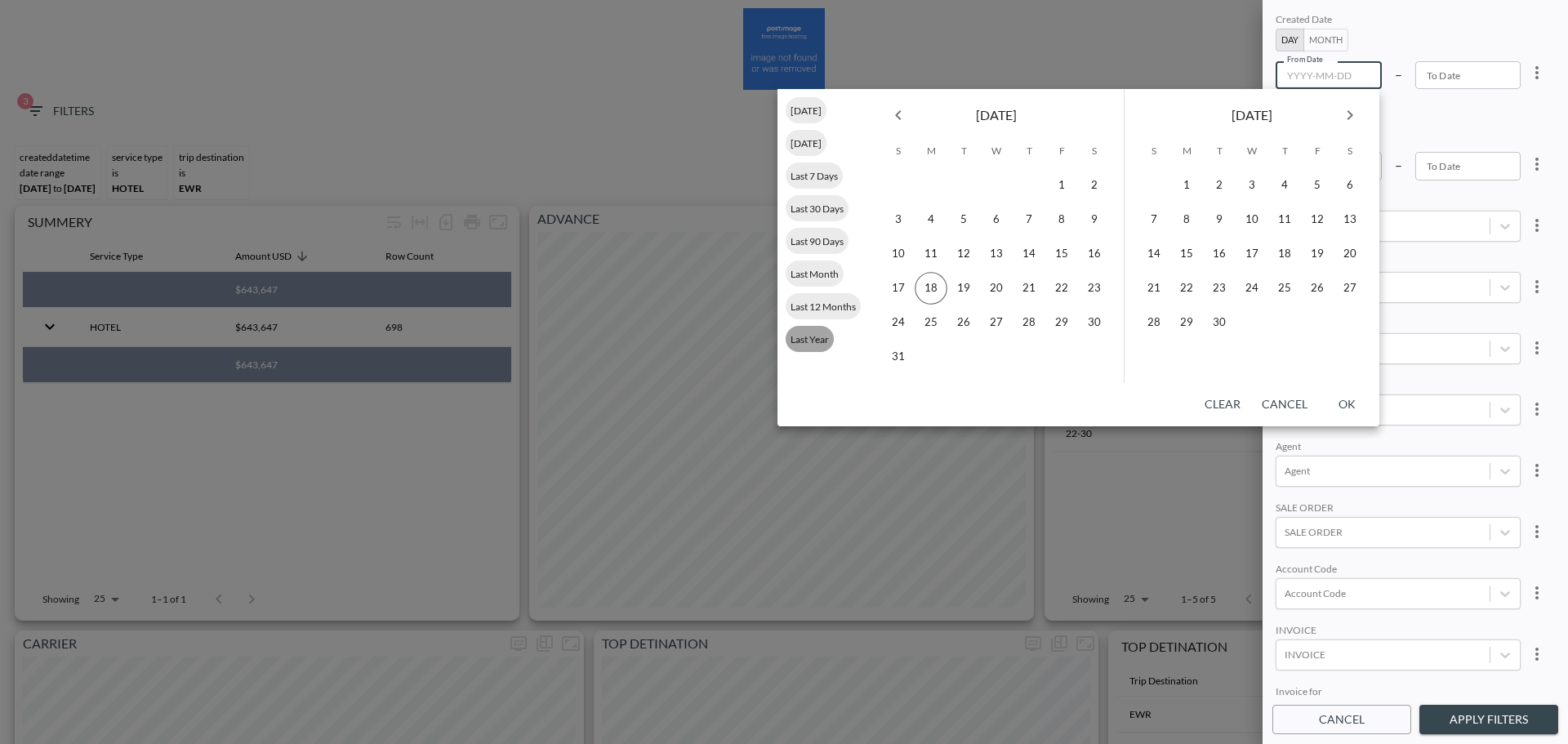
click at [818, 344] on span "Last Year" at bounding box center [810, 339] width 48 height 13
type input "[DATE]"
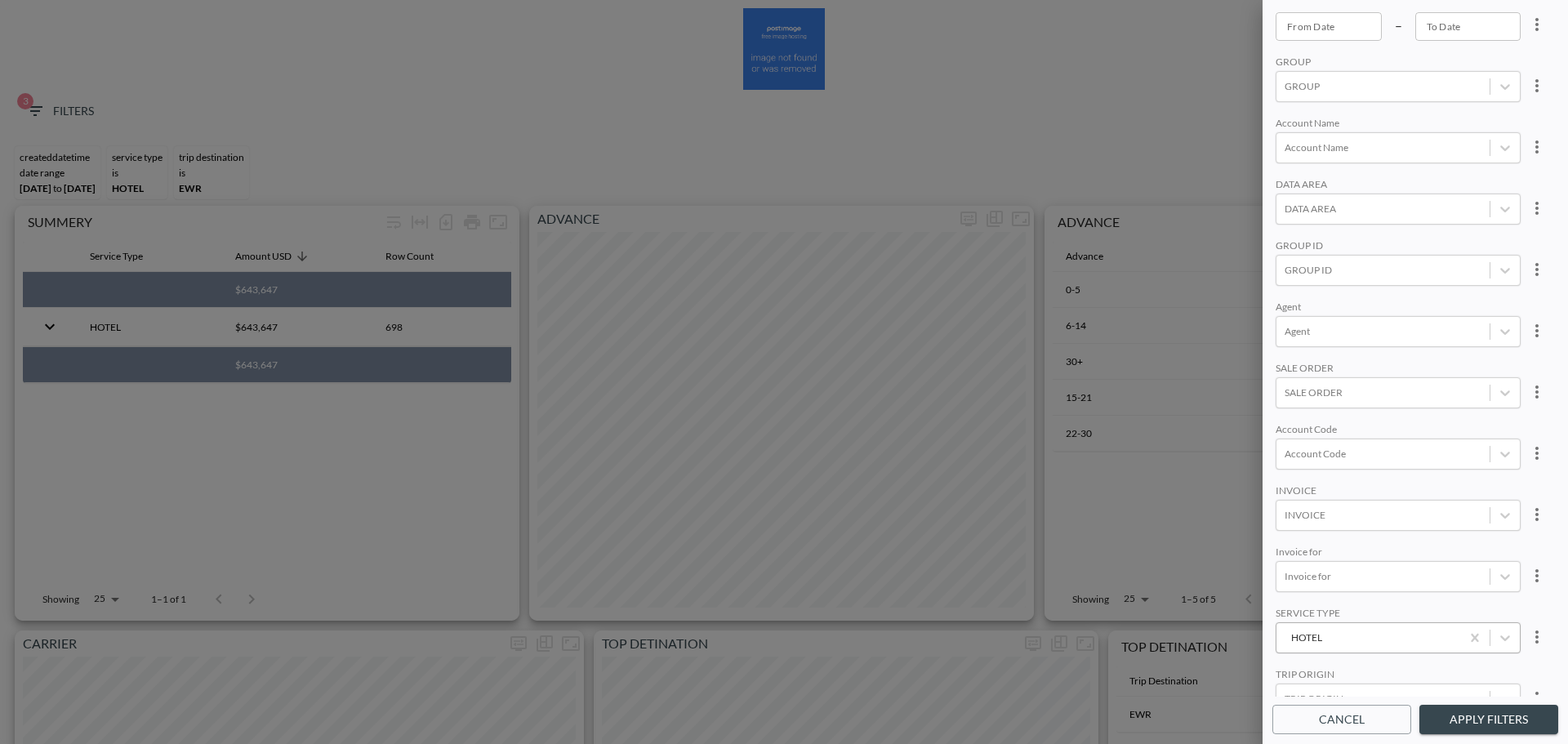
scroll to position [230, 0]
click at [1457, 712] on button "Apply Filters" at bounding box center [1489, 720] width 138 height 30
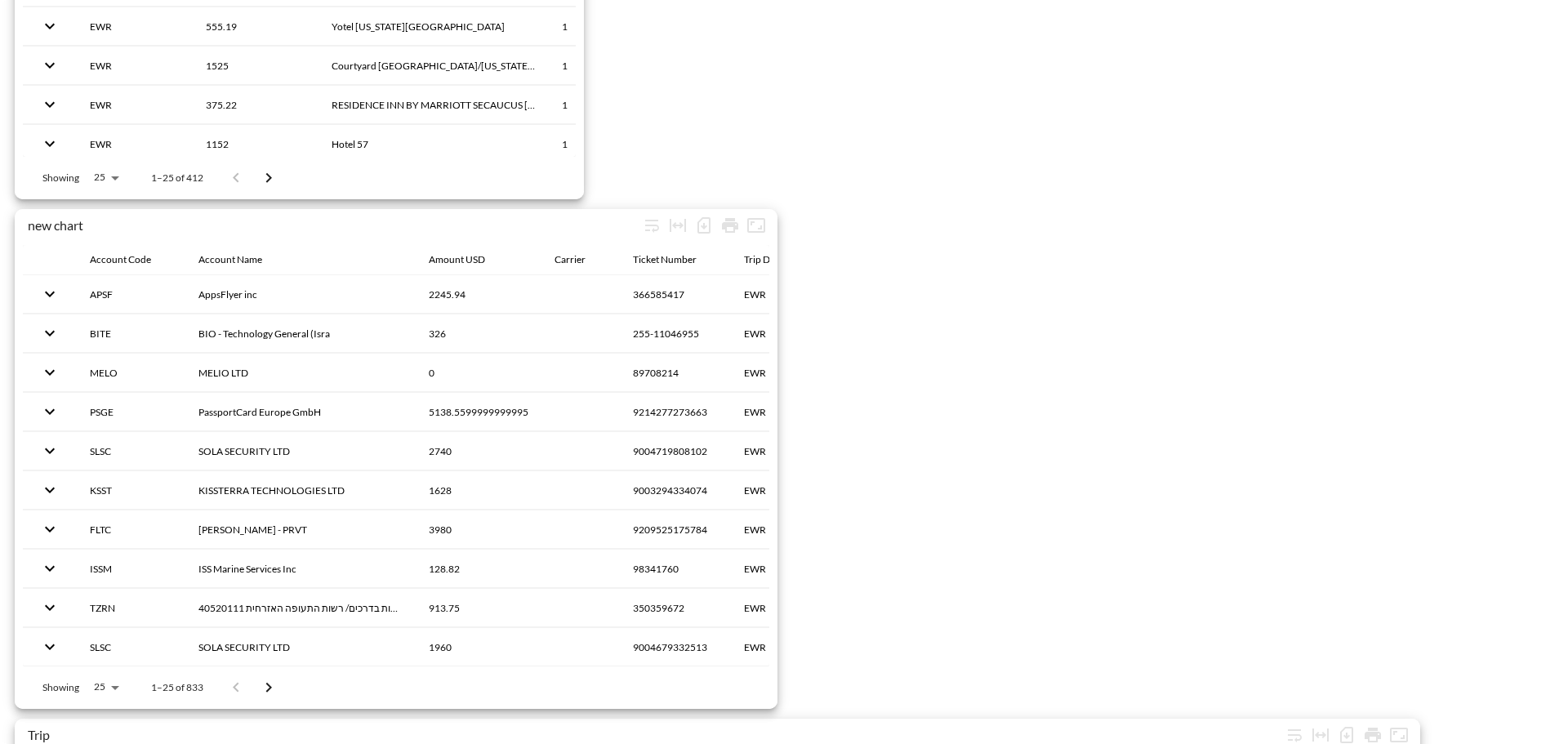
scroll to position [2531, 0]
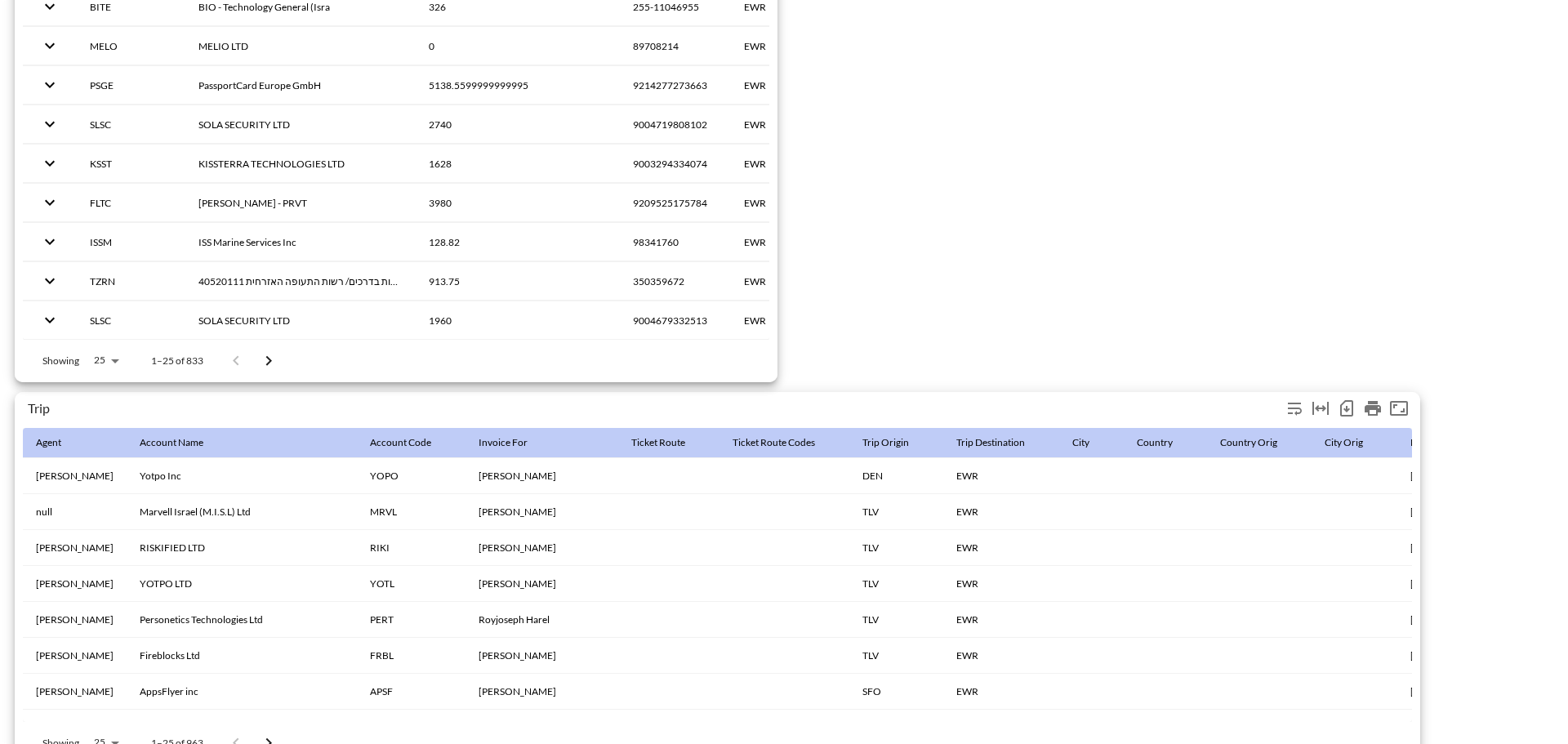
click at [1347, 415] on icon "Number of rows selected for download: 963" at bounding box center [1347, 409] width 13 height 17
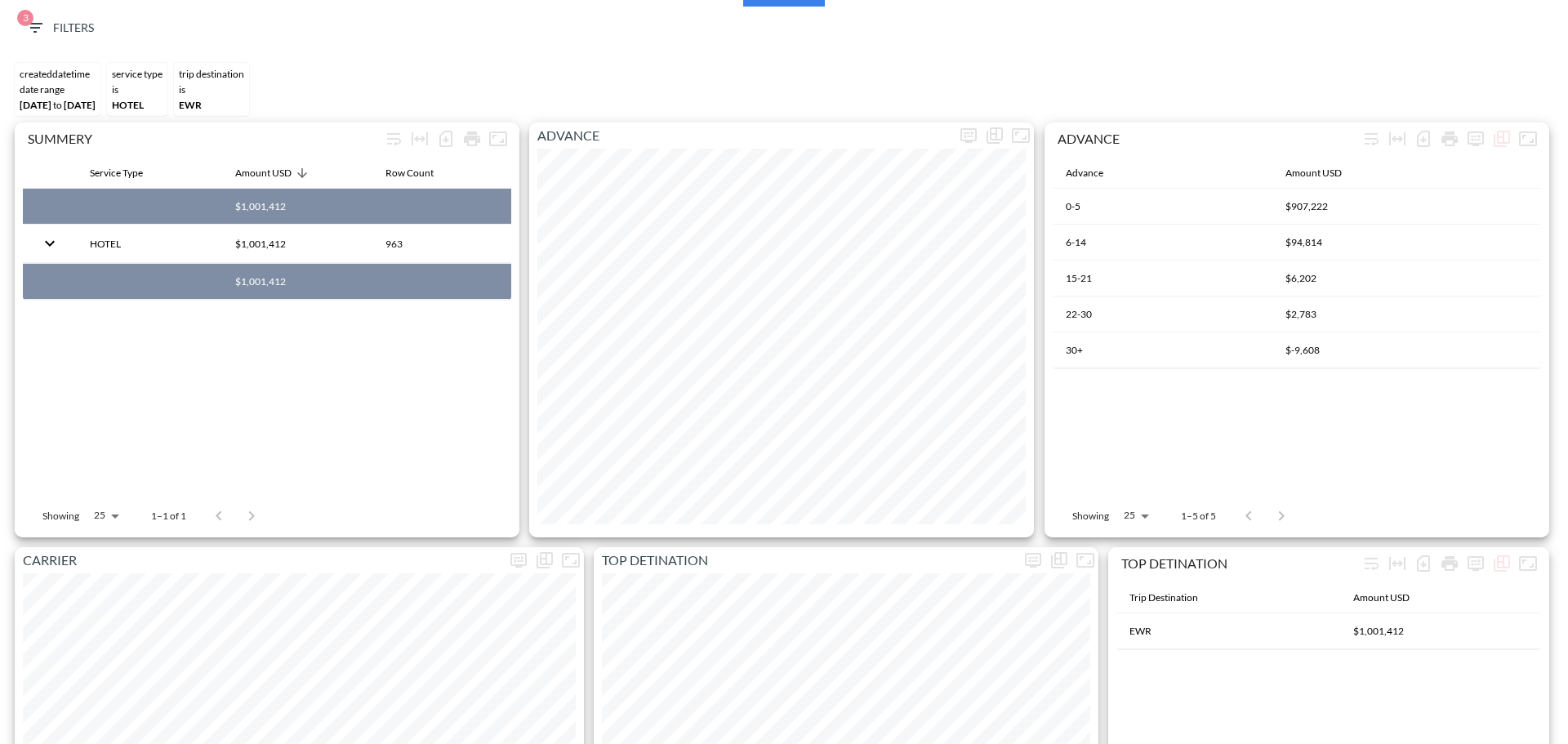
scroll to position [0, 0]
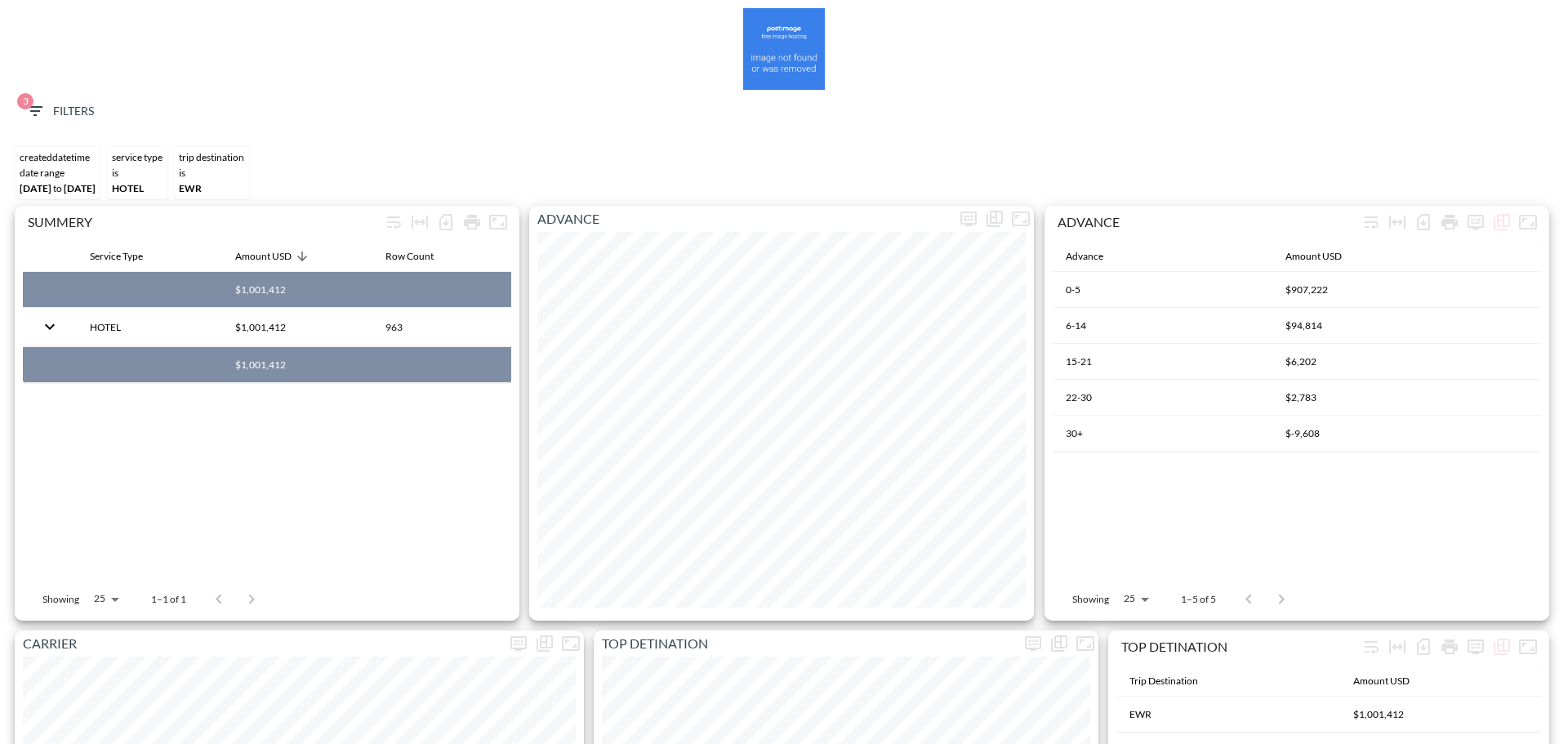
click at [76, 118] on span "3 Filters" at bounding box center [59, 111] width 68 height 20
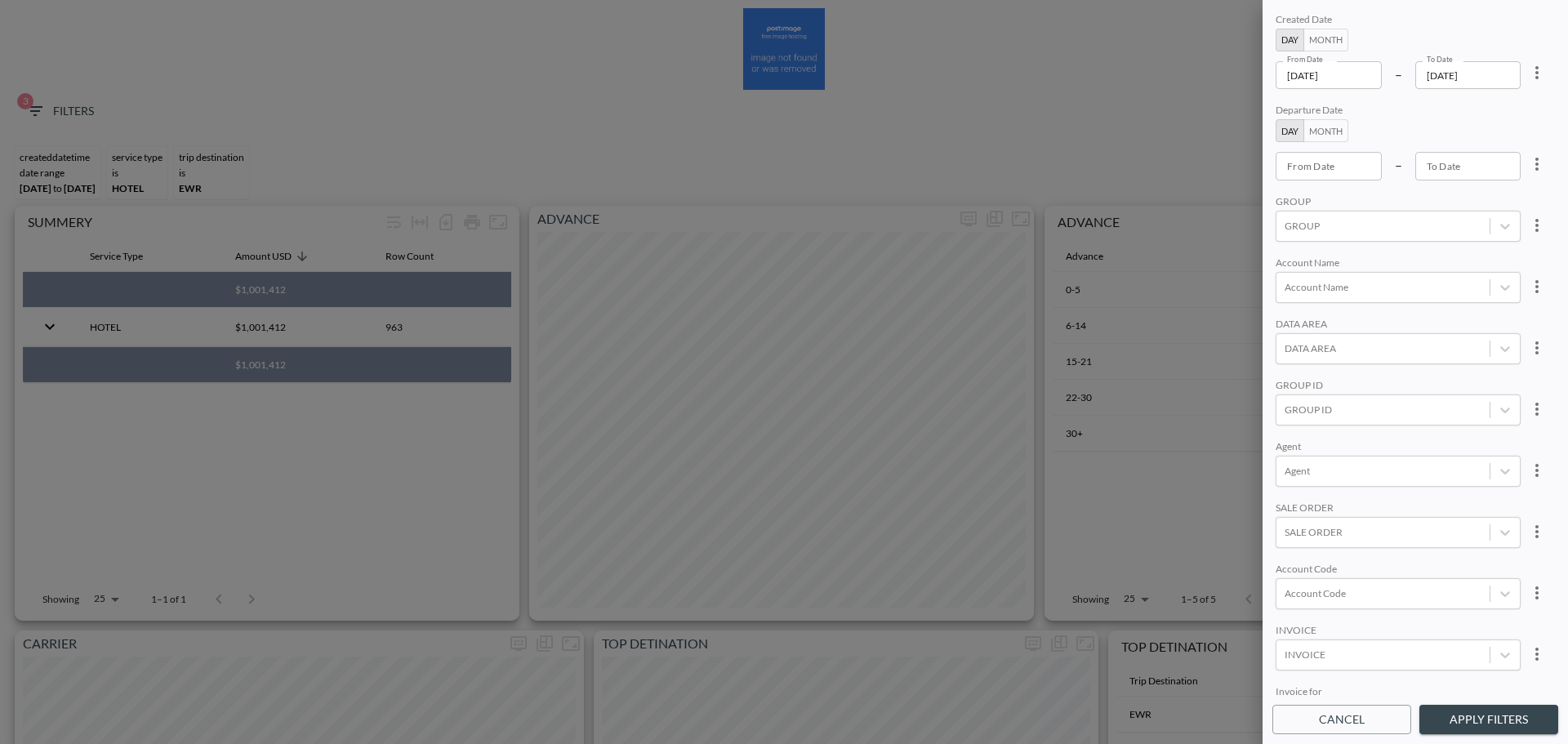
scroll to position [230, 0]
click at [1458, 670] on div at bounding box center [1383, 677] width 197 height 16
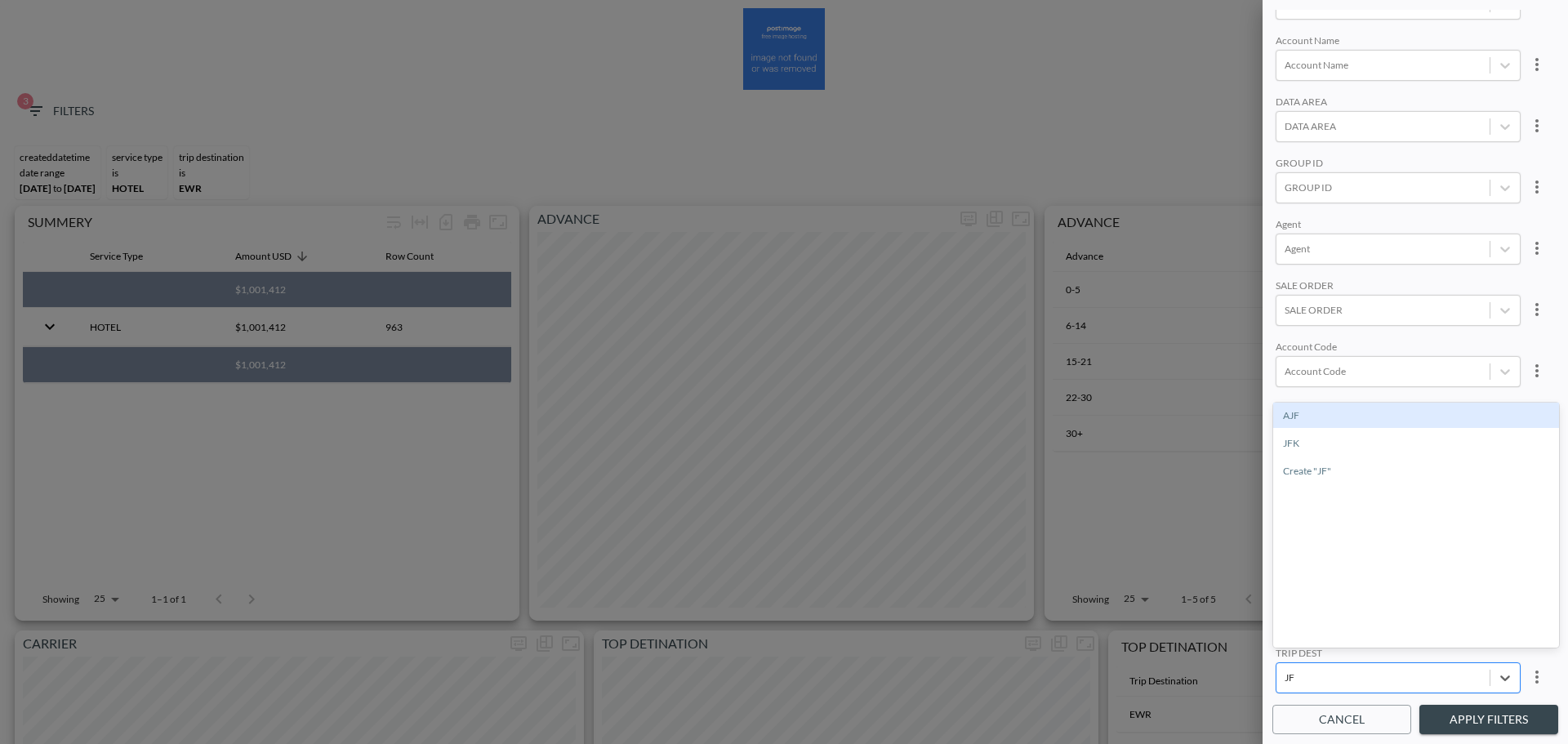
type input "JFK"
click at [1331, 408] on div "JFK" at bounding box center [1415, 415] width 286 height 25
click at [1381, 402] on div "INVOICE" at bounding box center [1398, 410] width 245 height 16
click at [1474, 727] on button "Apply Filters" at bounding box center [1489, 720] width 138 height 30
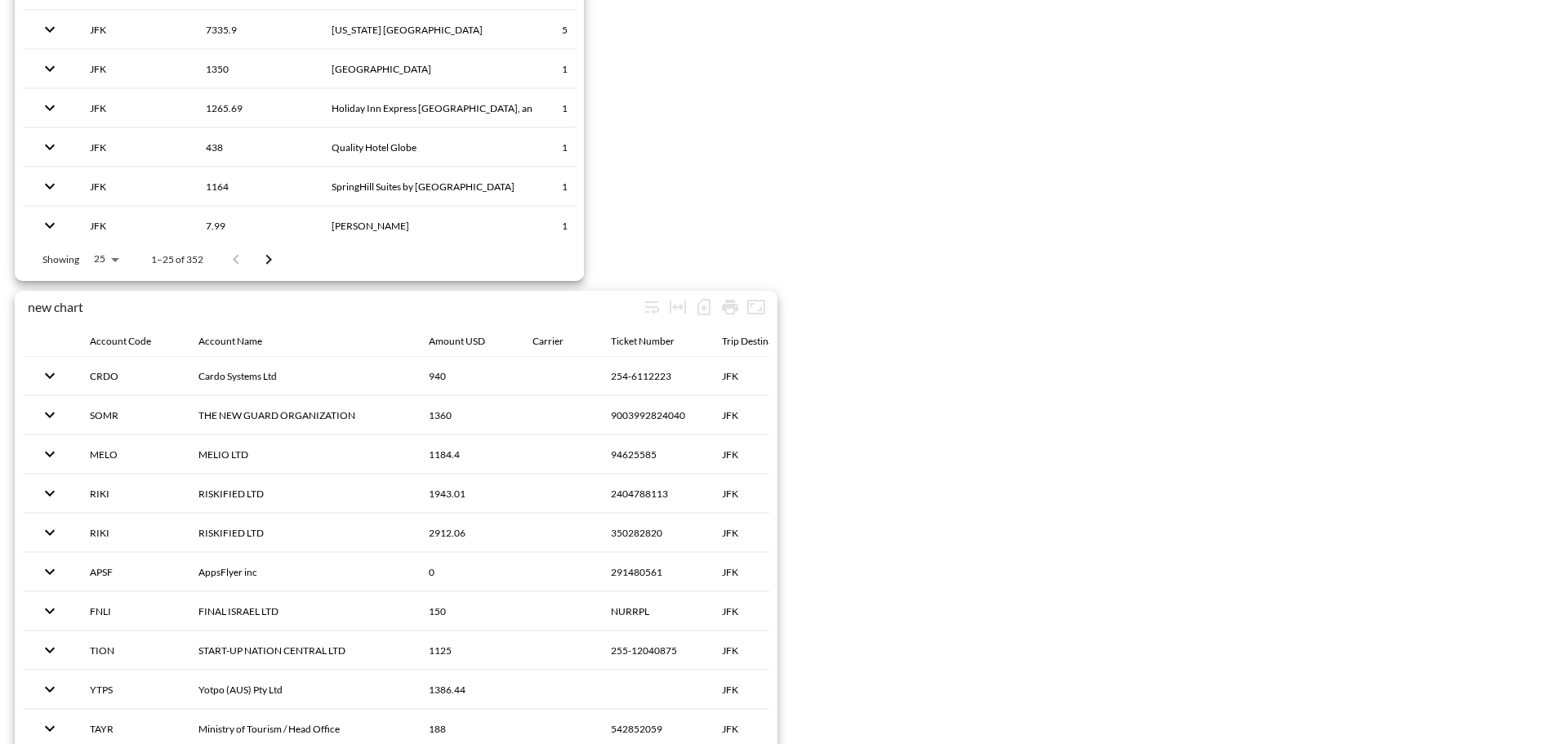
scroll to position [2531, 0]
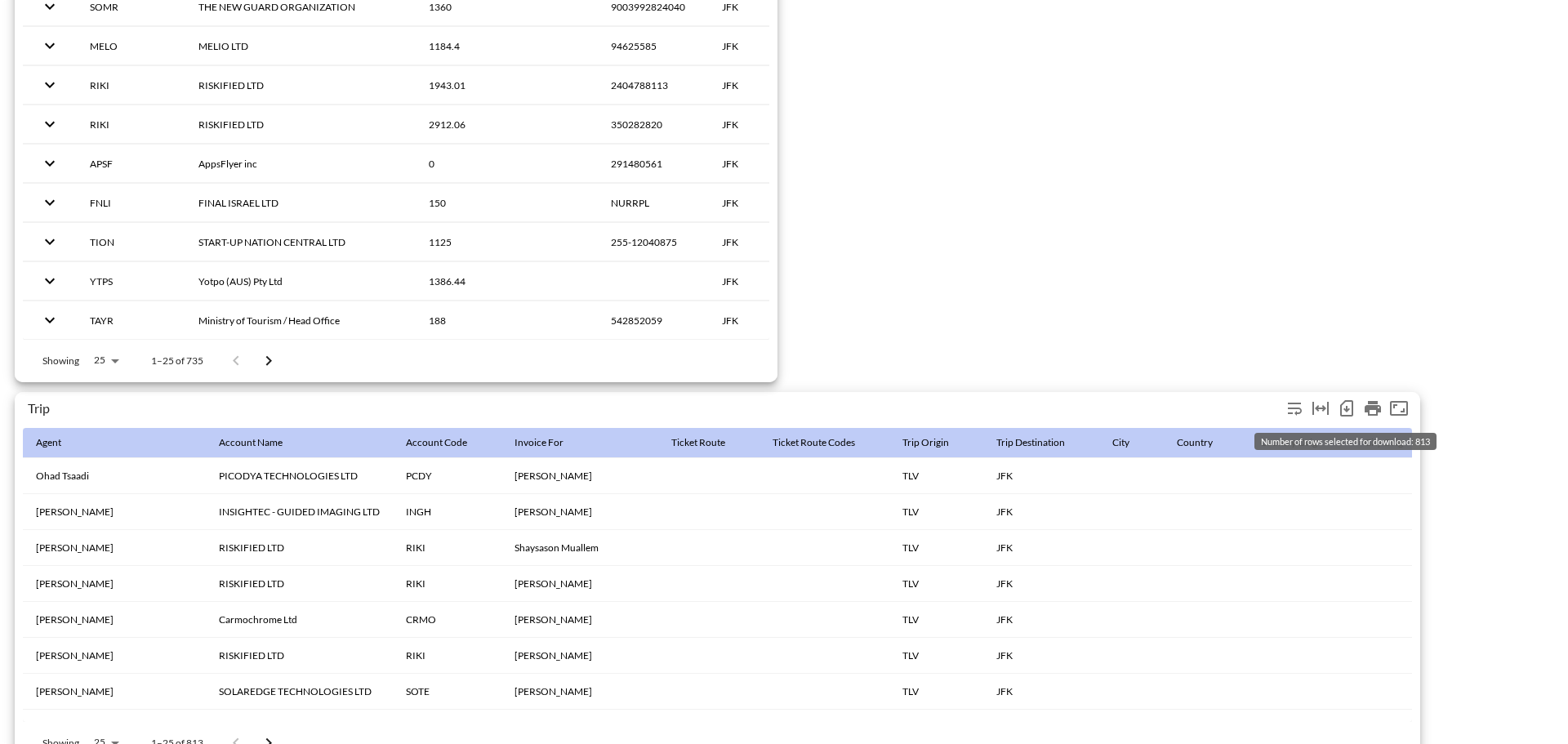
click at [1351, 411] on icon "Number of rows selected for download: 813" at bounding box center [1347, 409] width 13 height 17
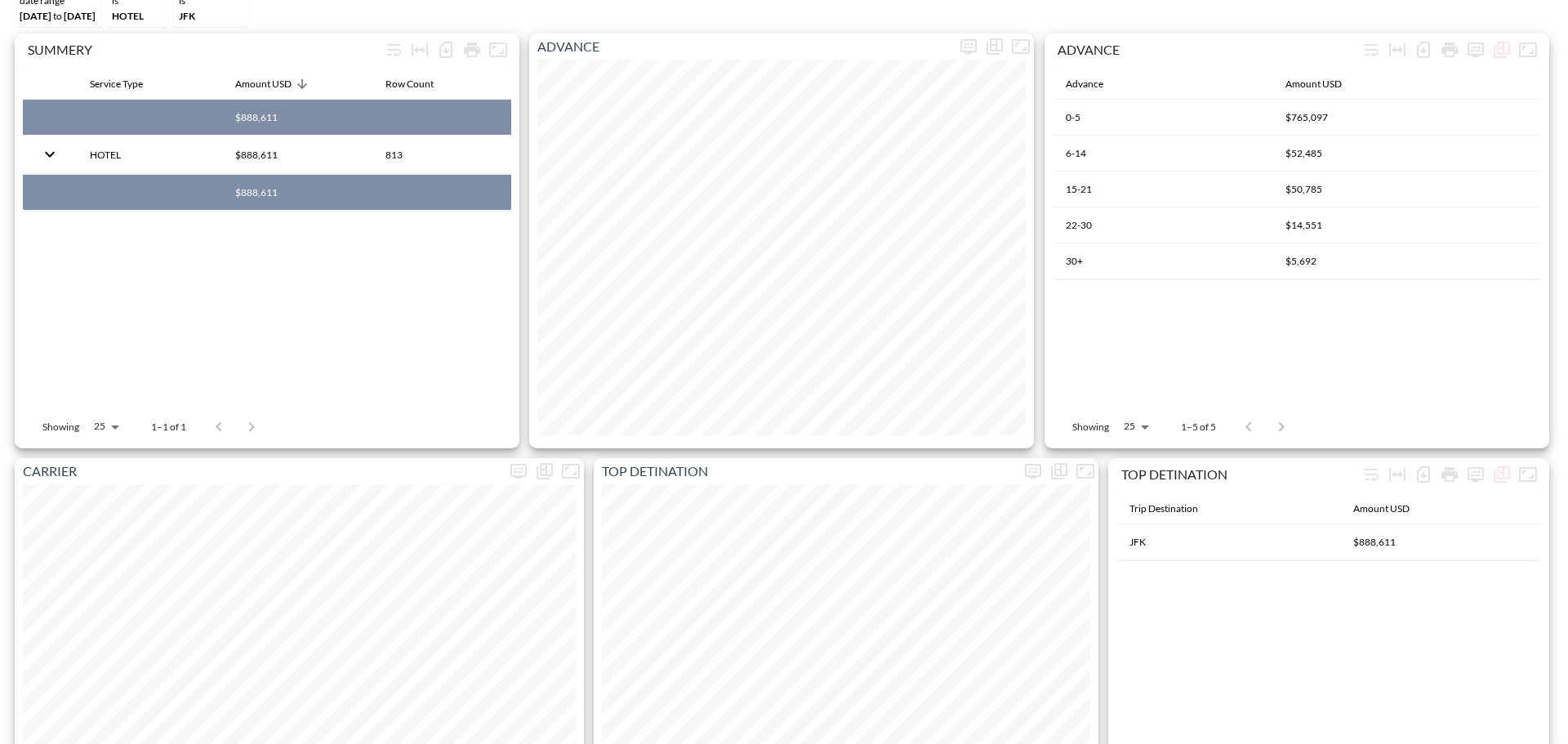
scroll to position [0, 0]
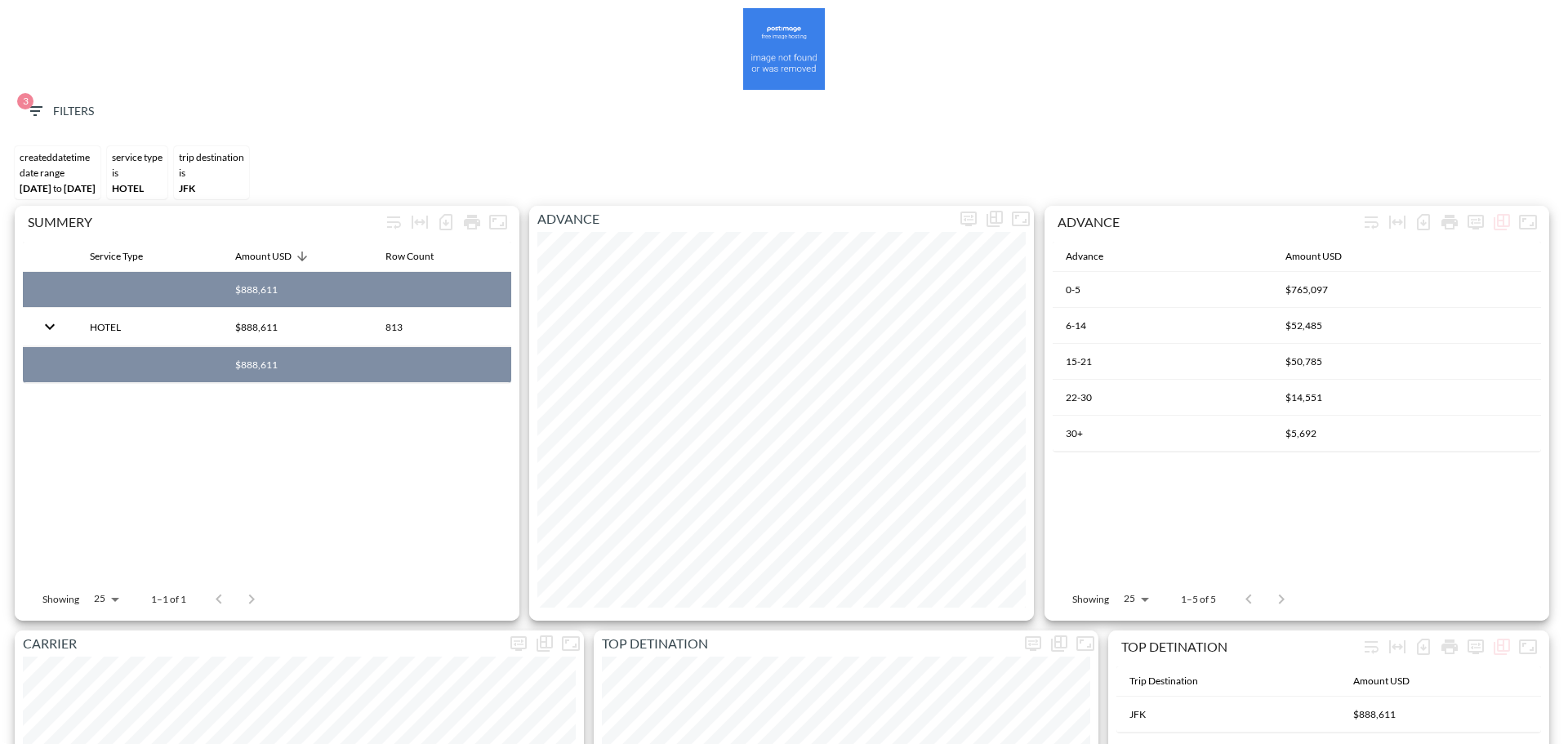
click at [52, 103] on span "3 Filters" at bounding box center [59, 111] width 68 height 20
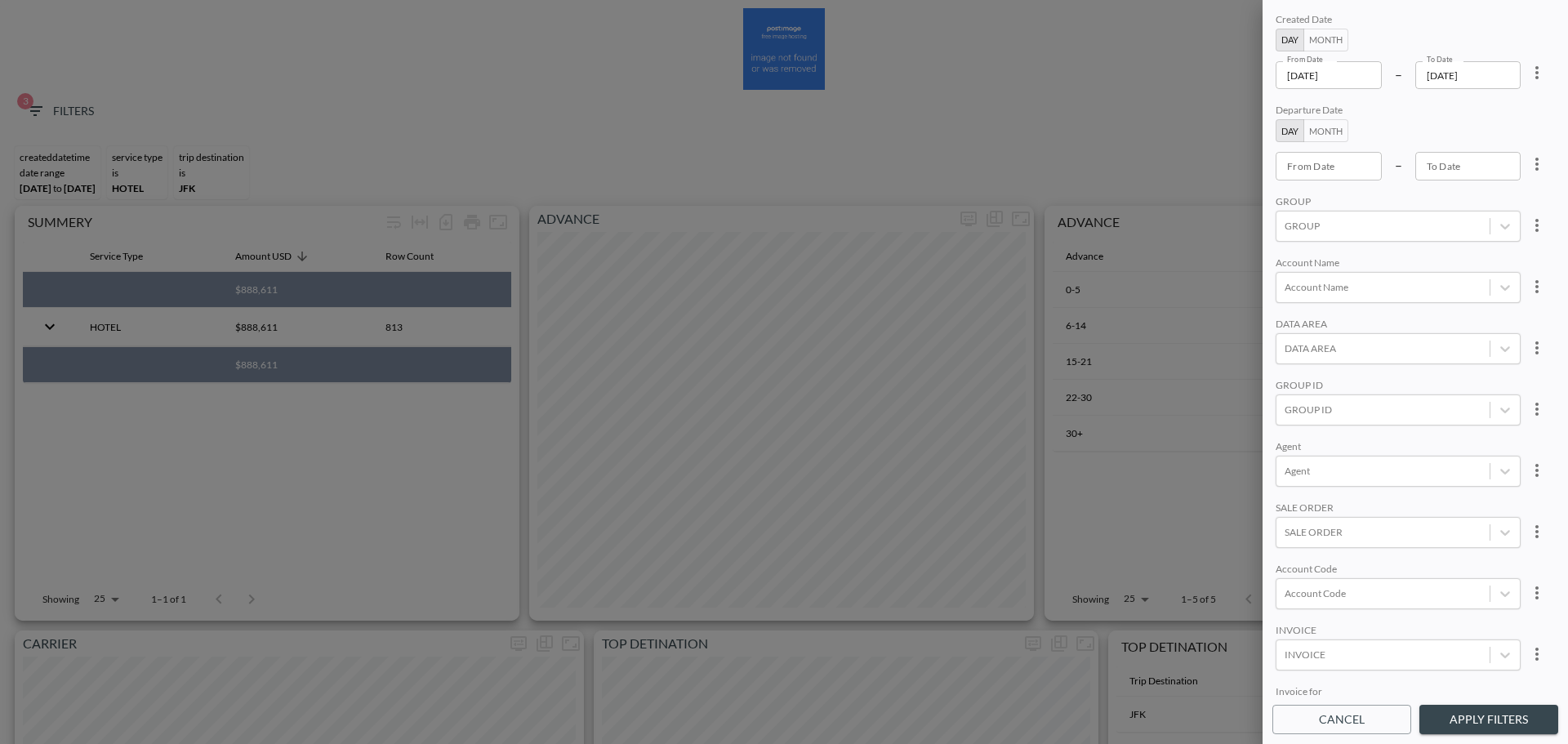
scroll to position [230, 0]
drag, startPoint x: 1473, startPoint y: 670, endPoint x: 1463, endPoint y: 670, distance: 10.0
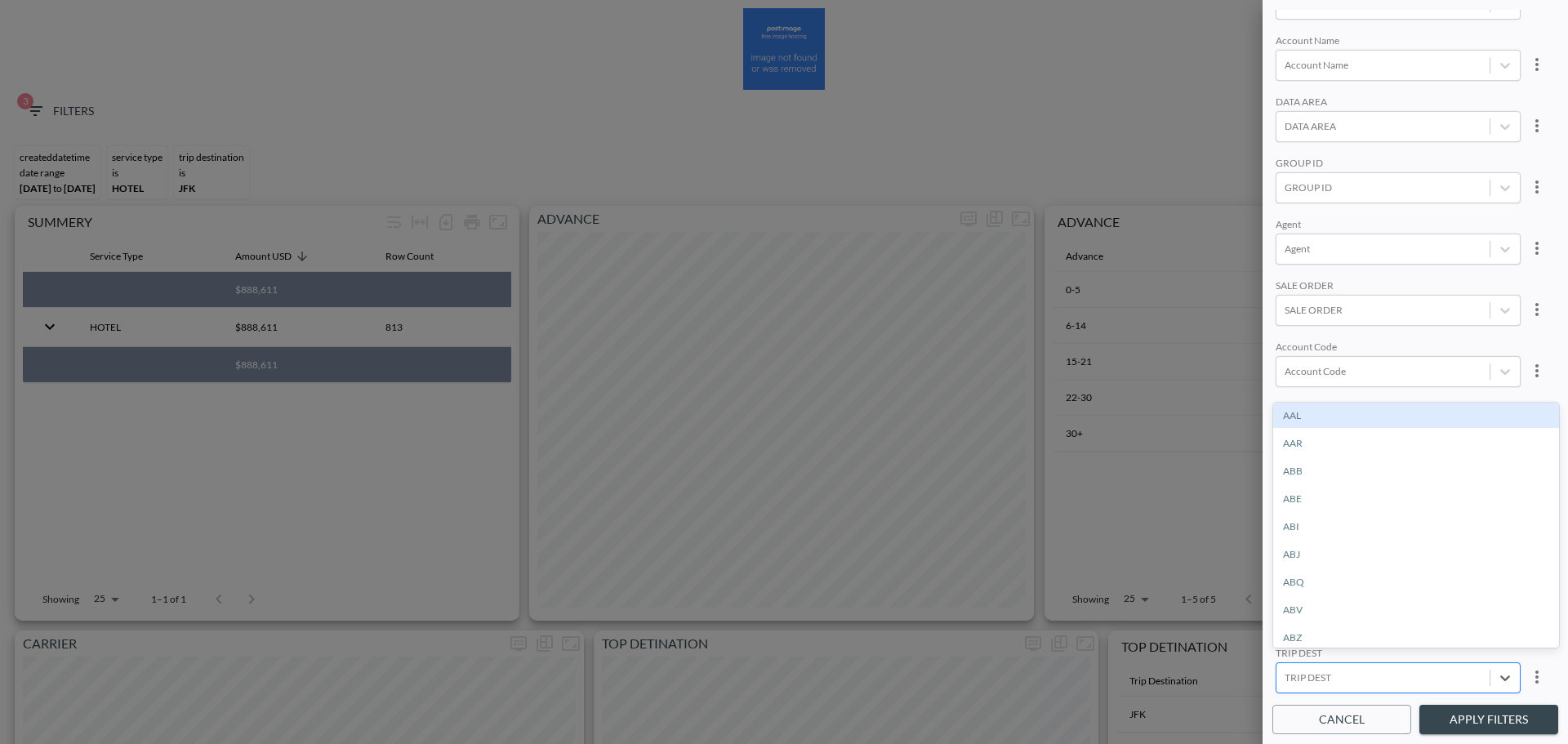
click at [1459, 670] on div at bounding box center [1383, 677] width 197 height 16
type input "LGA"
click at [1348, 416] on div "LGA" at bounding box center [1415, 415] width 286 height 25
click at [1491, 729] on button "Apply Filters" at bounding box center [1489, 720] width 138 height 30
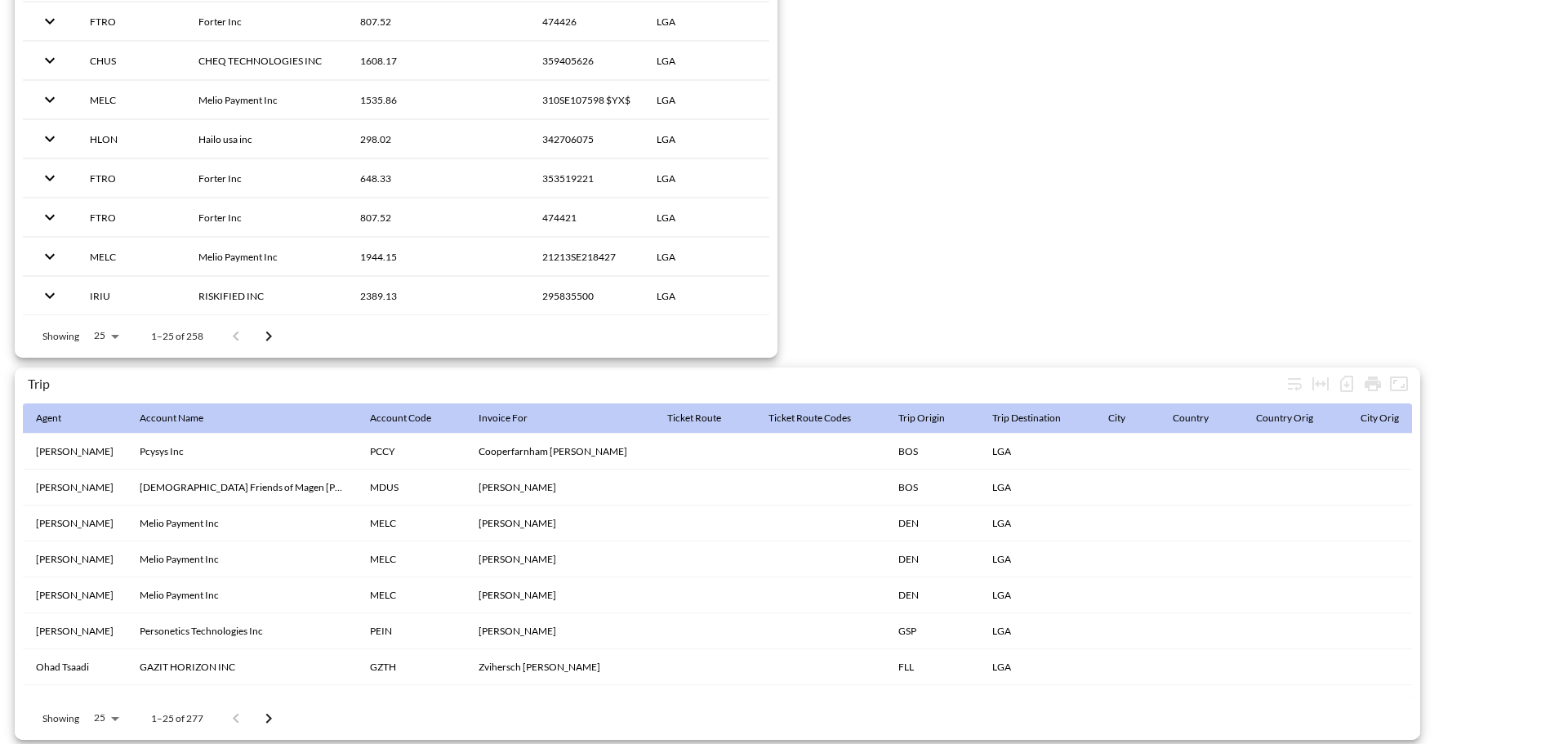
scroll to position [2568, 0]
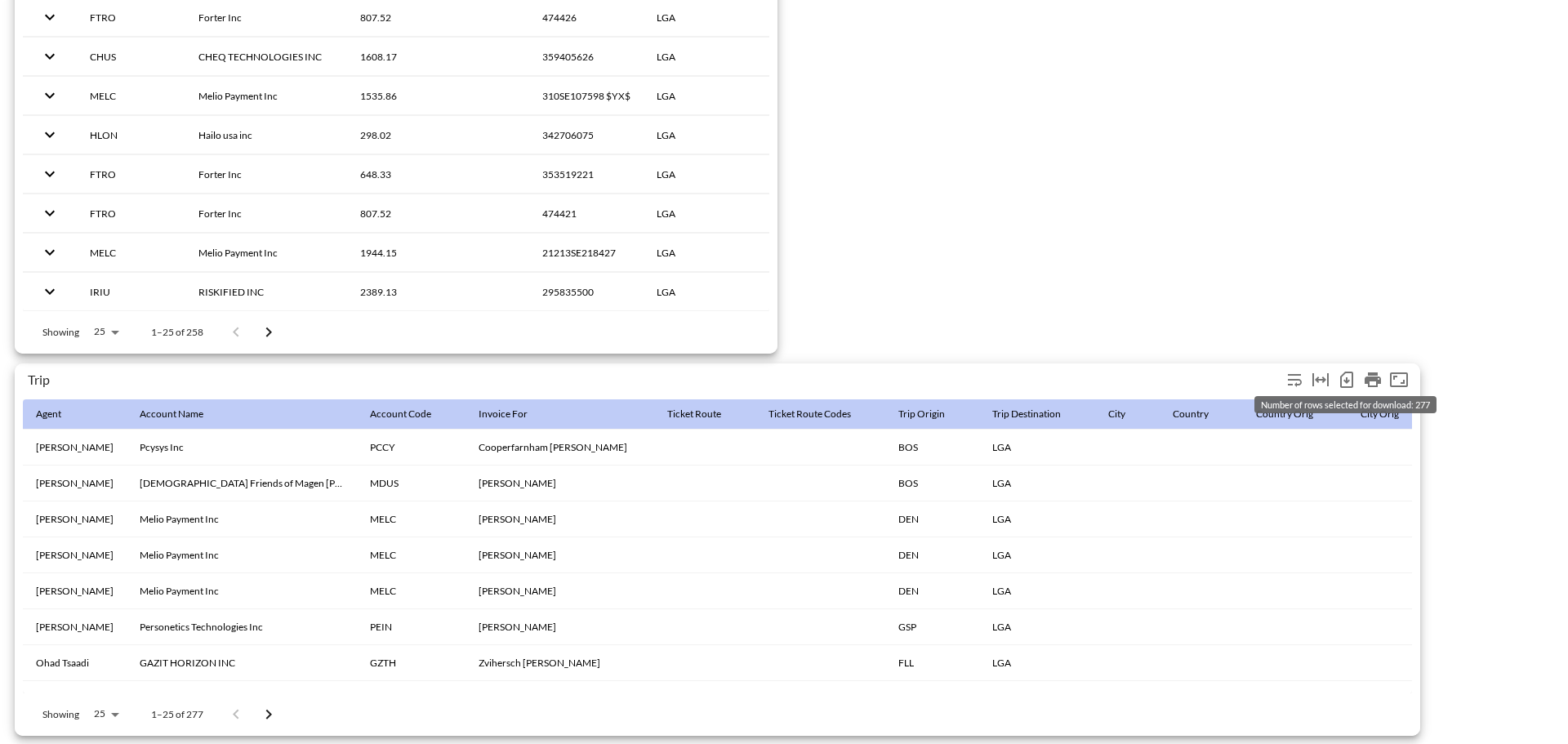
click at [1347, 377] on icon "Number of rows selected for download: 277" at bounding box center [1347, 380] width 7 height 7
